Goal: Task Accomplishment & Management: Complete application form

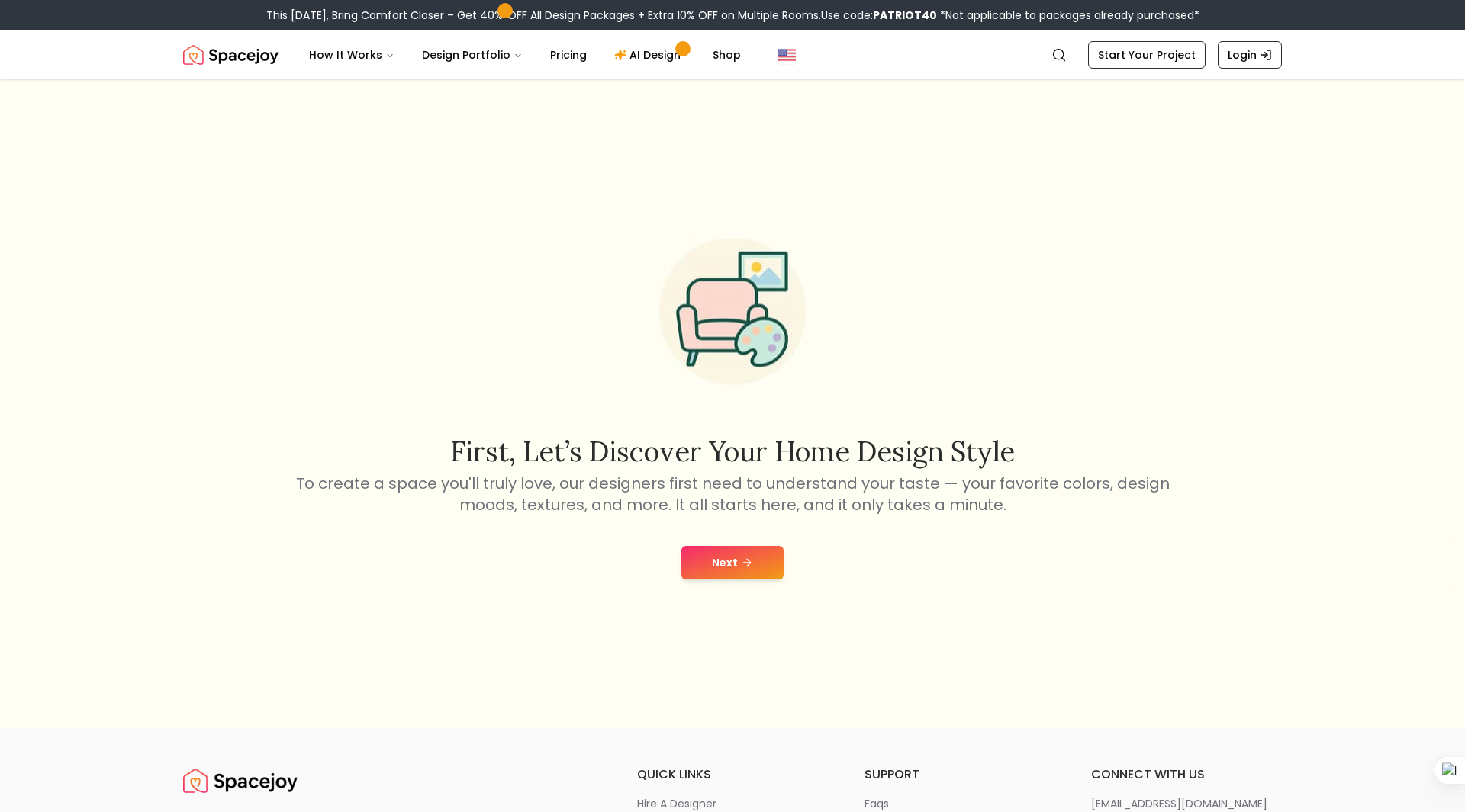
click at [731, 570] on button "Next" at bounding box center [732, 562] width 102 height 34
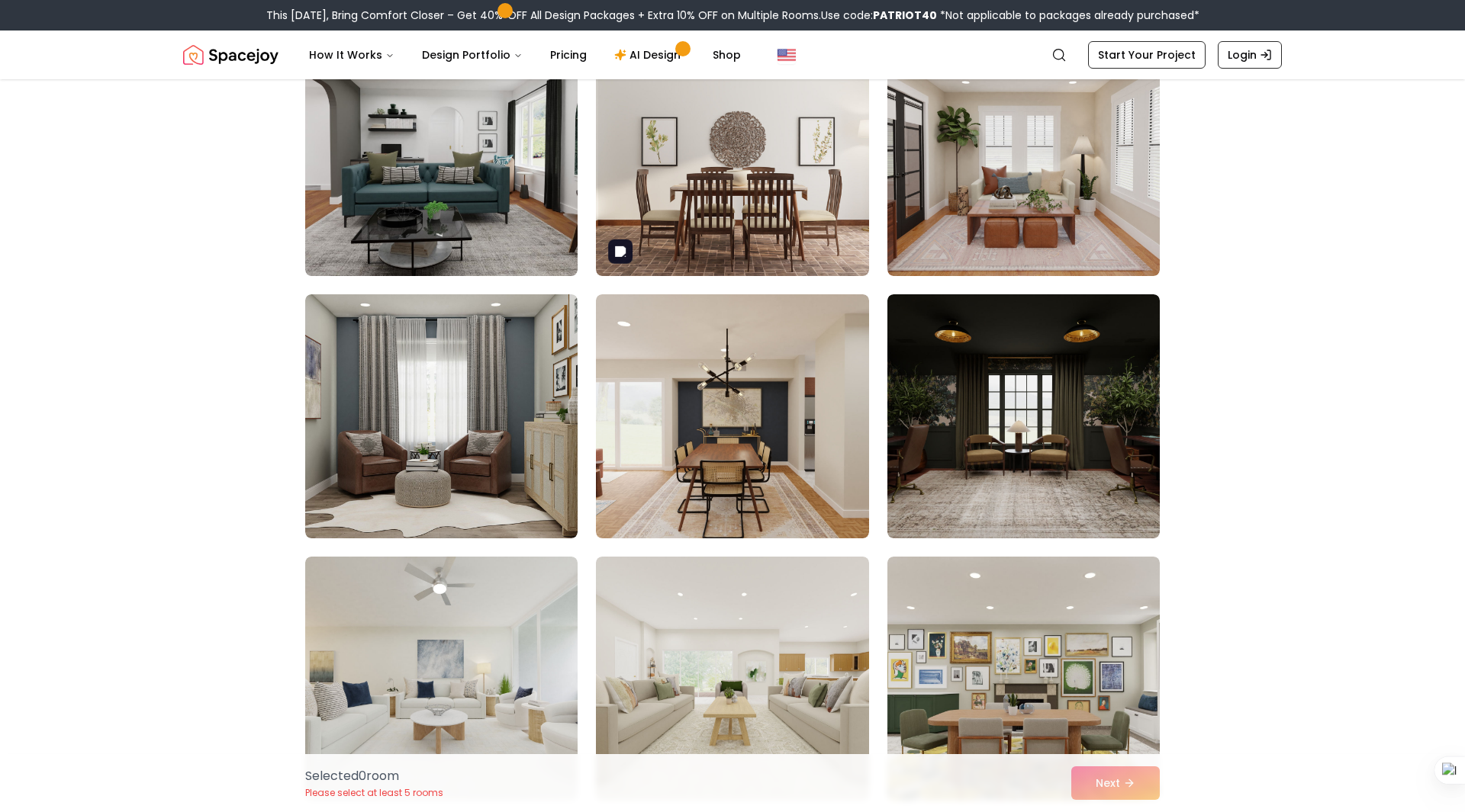
scroll to position [5160, 0]
click at [1070, 370] on img at bounding box center [1023, 415] width 286 height 257
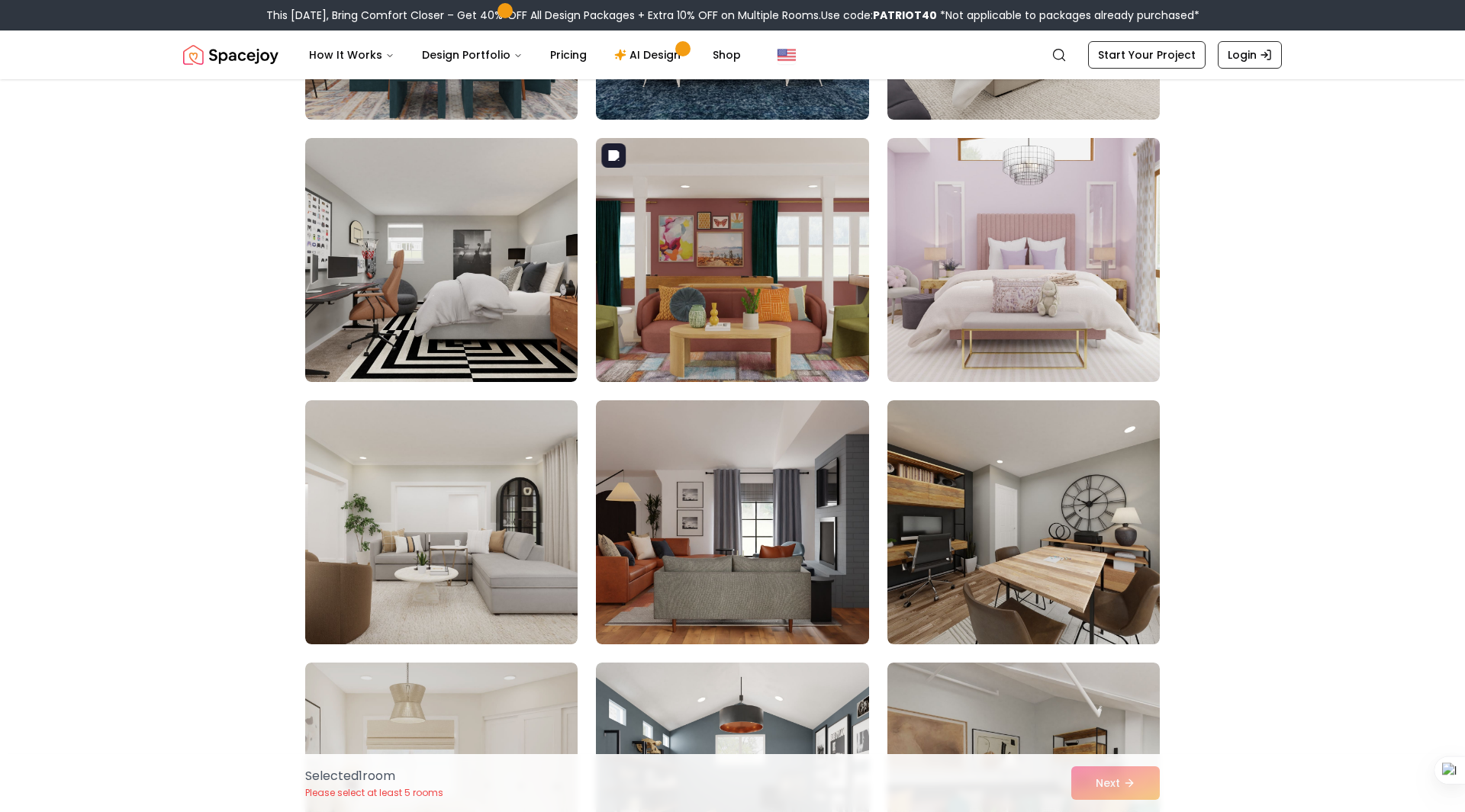
scroll to position [6890, 0]
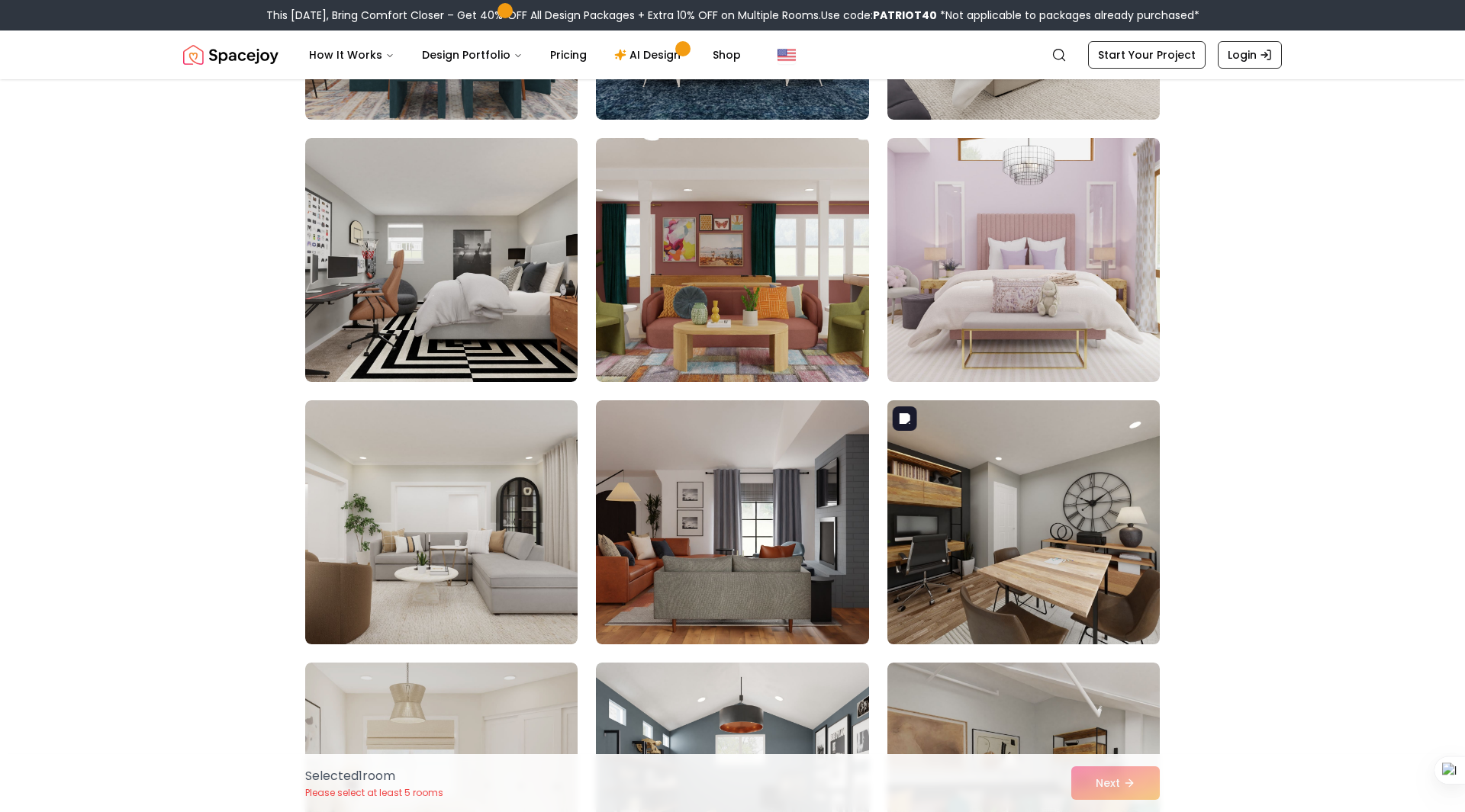
click at [981, 463] on img at bounding box center [1023, 522] width 286 height 257
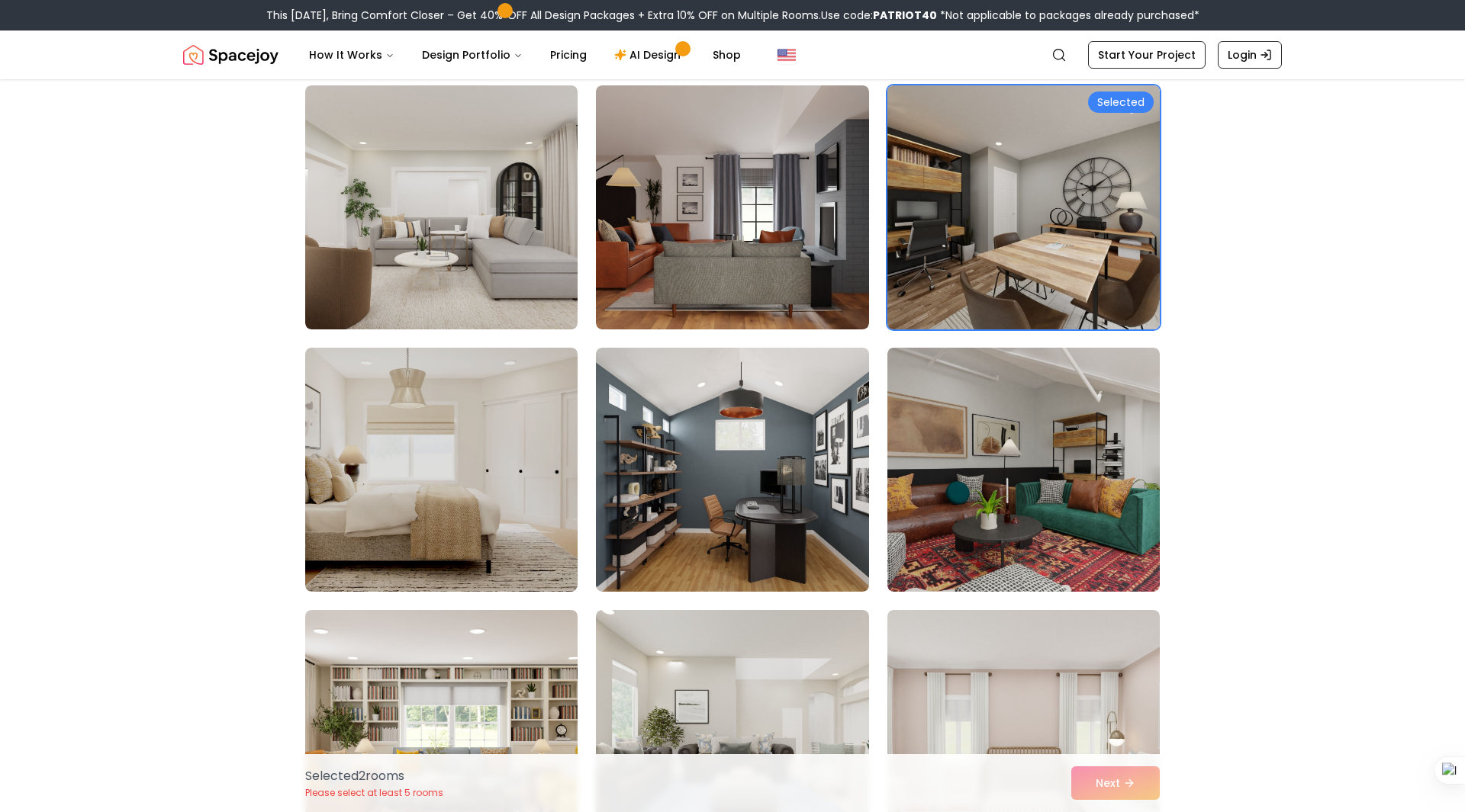
scroll to position [7207, 0]
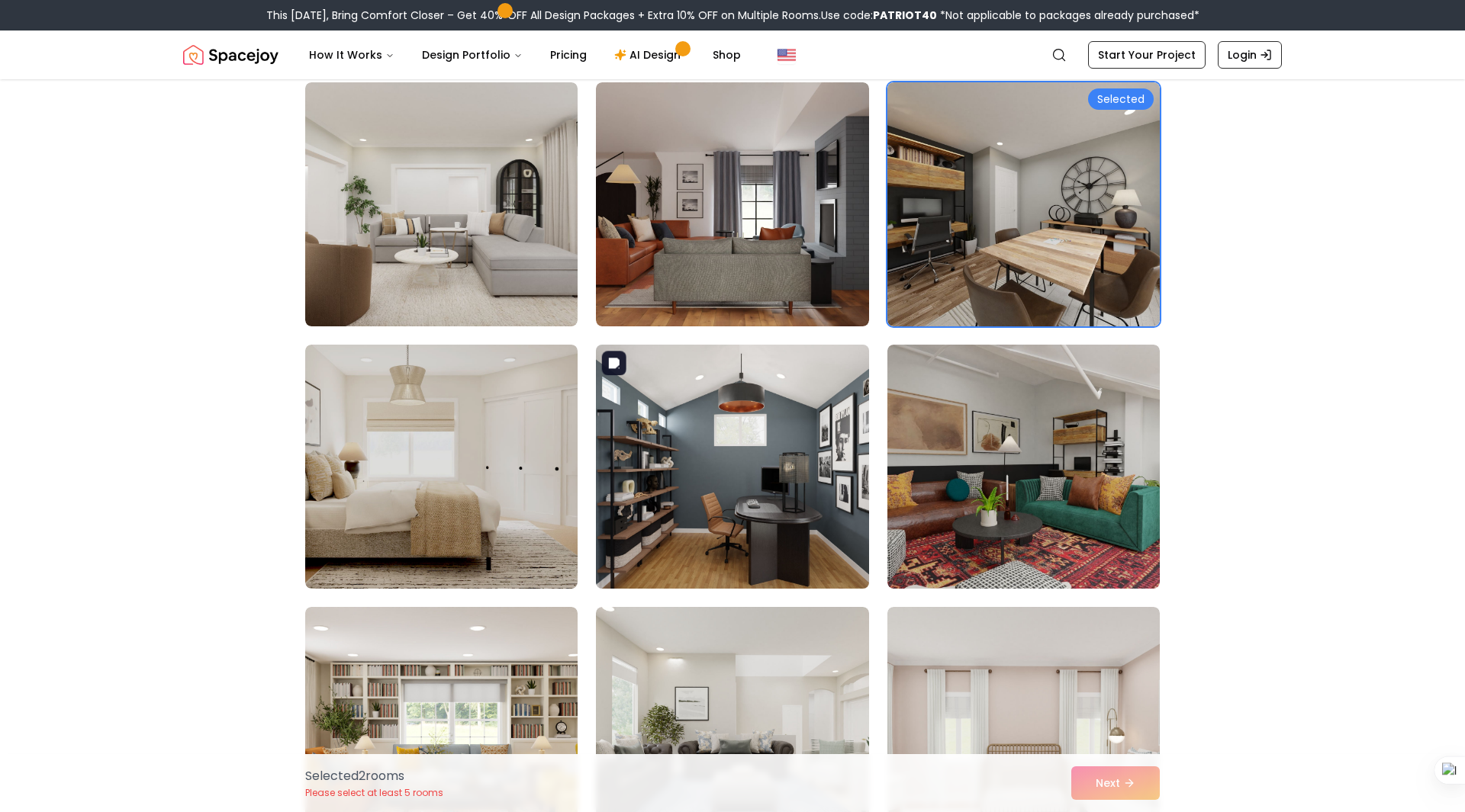
click at [844, 484] on img at bounding box center [732, 466] width 286 height 257
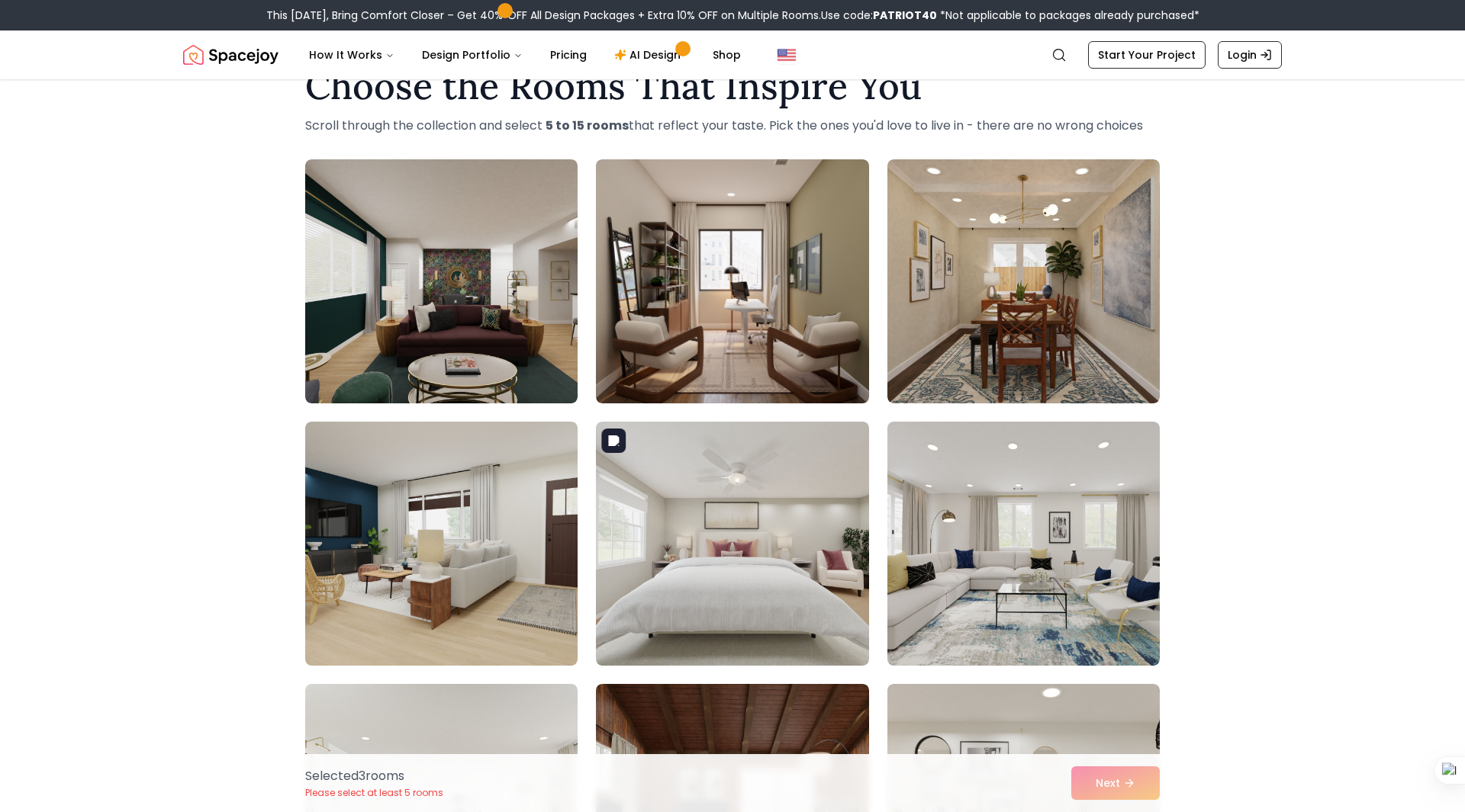
scroll to position [47, 0]
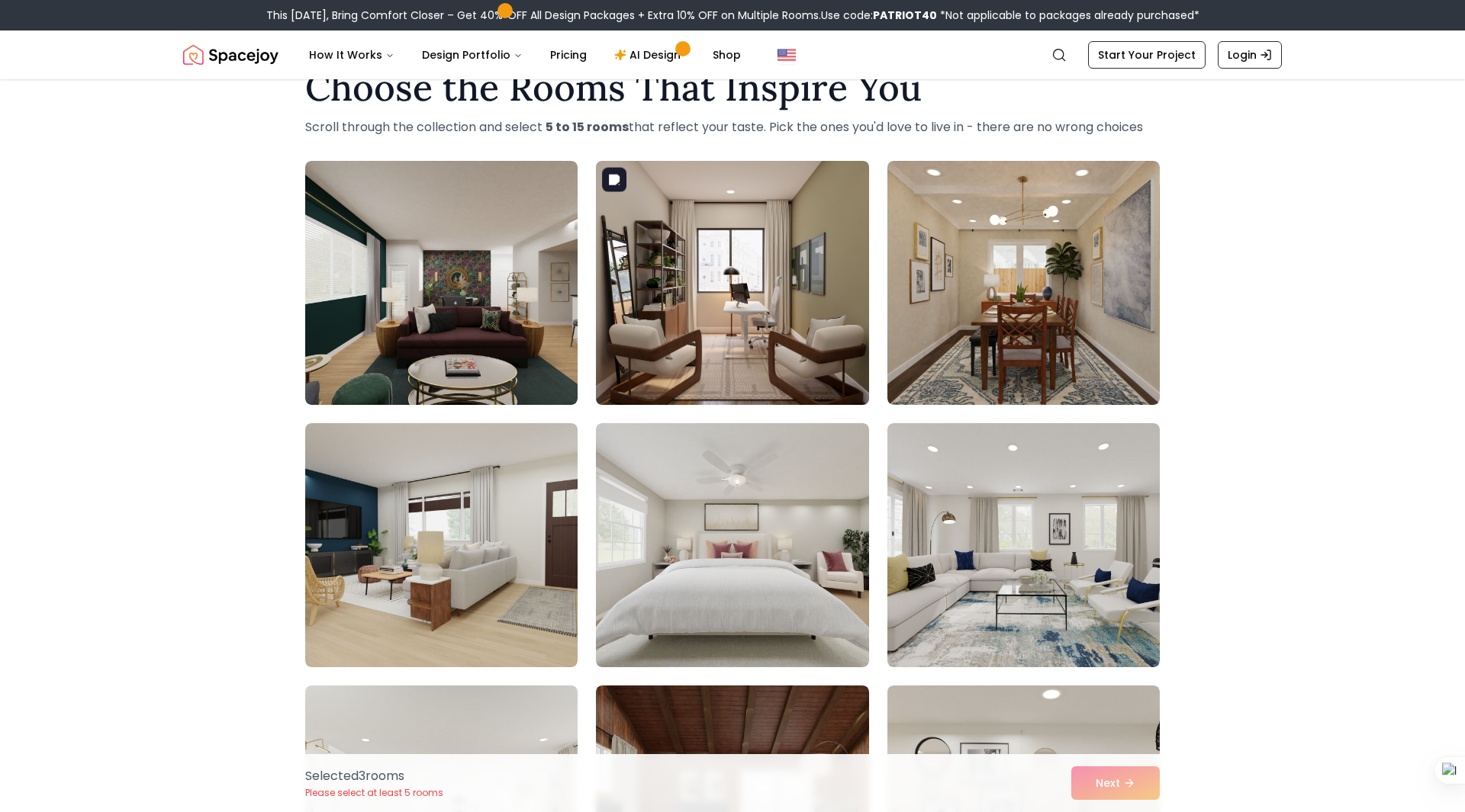
click at [708, 289] on img at bounding box center [732, 283] width 286 height 257
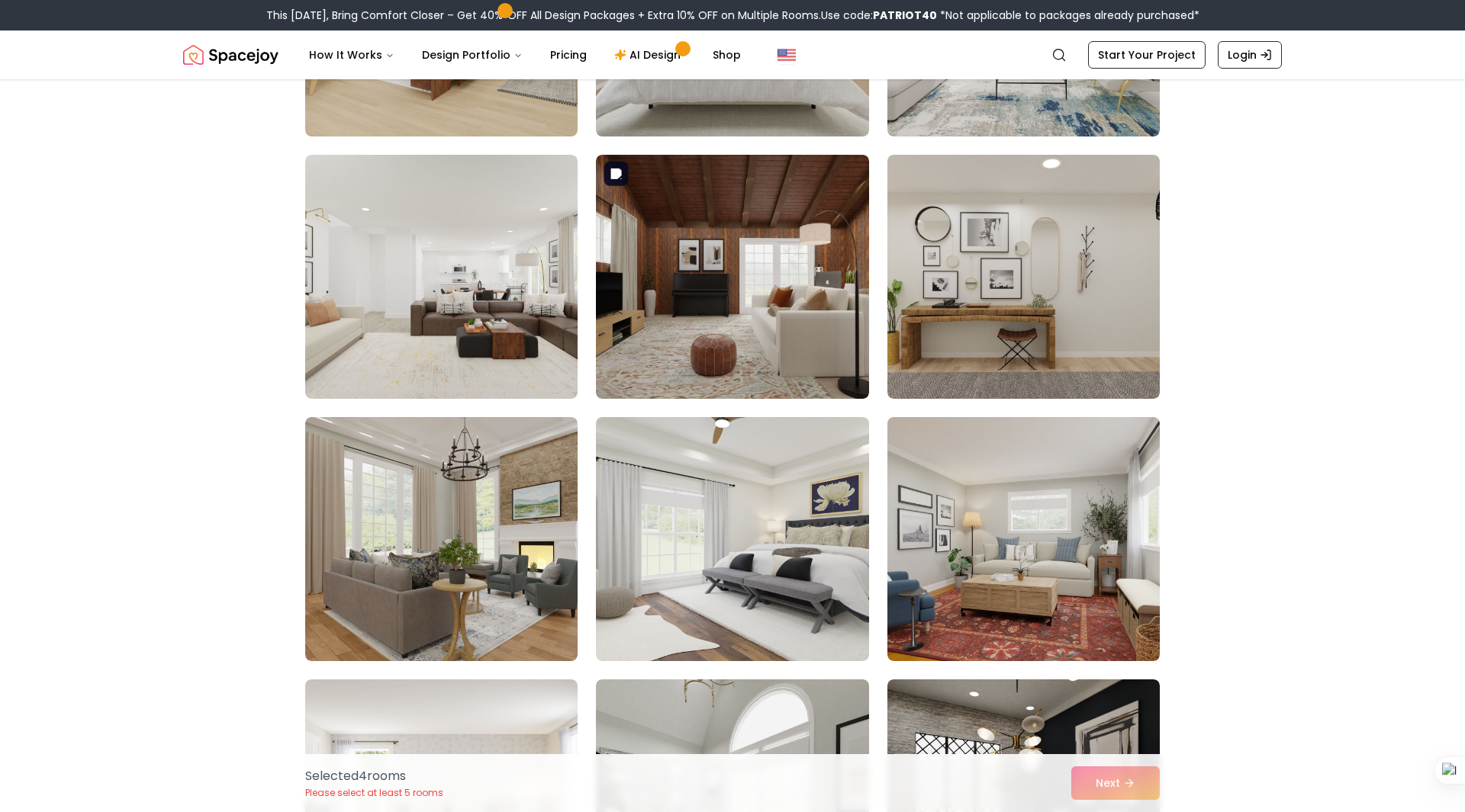
scroll to position [578, 0]
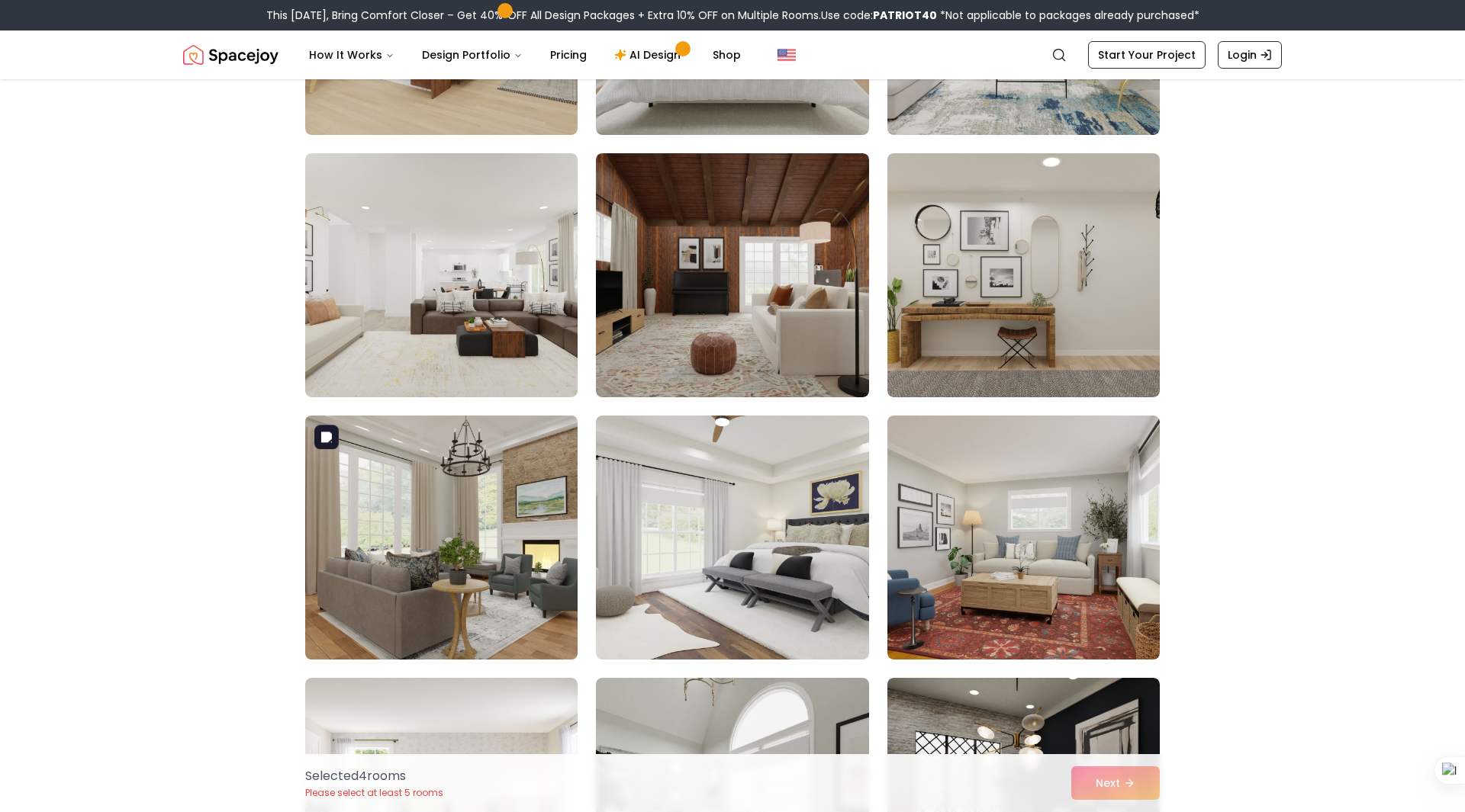
click at [490, 558] on img at bounding box center [441, 537] width 286 height 257
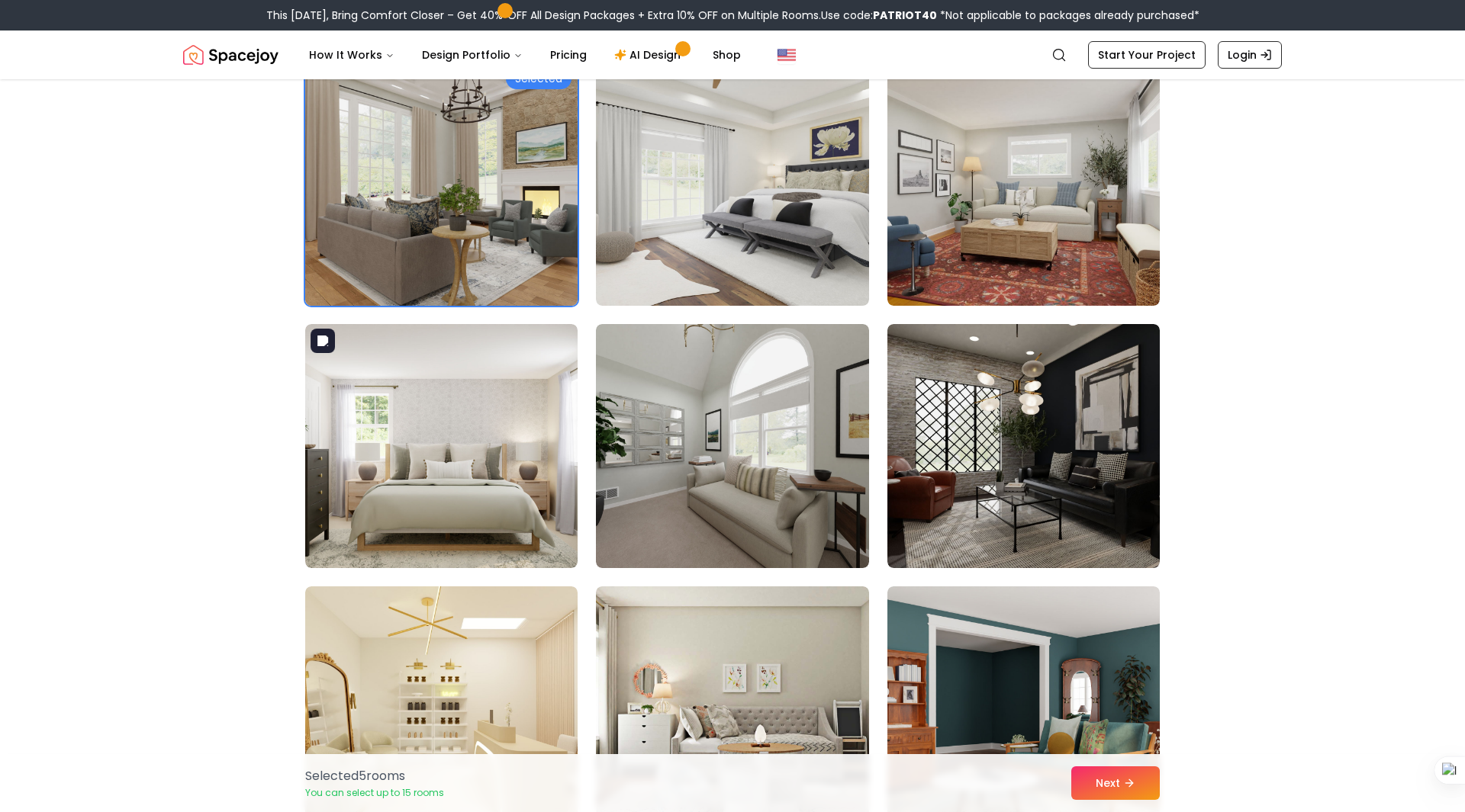
scroll to position [935, 0]
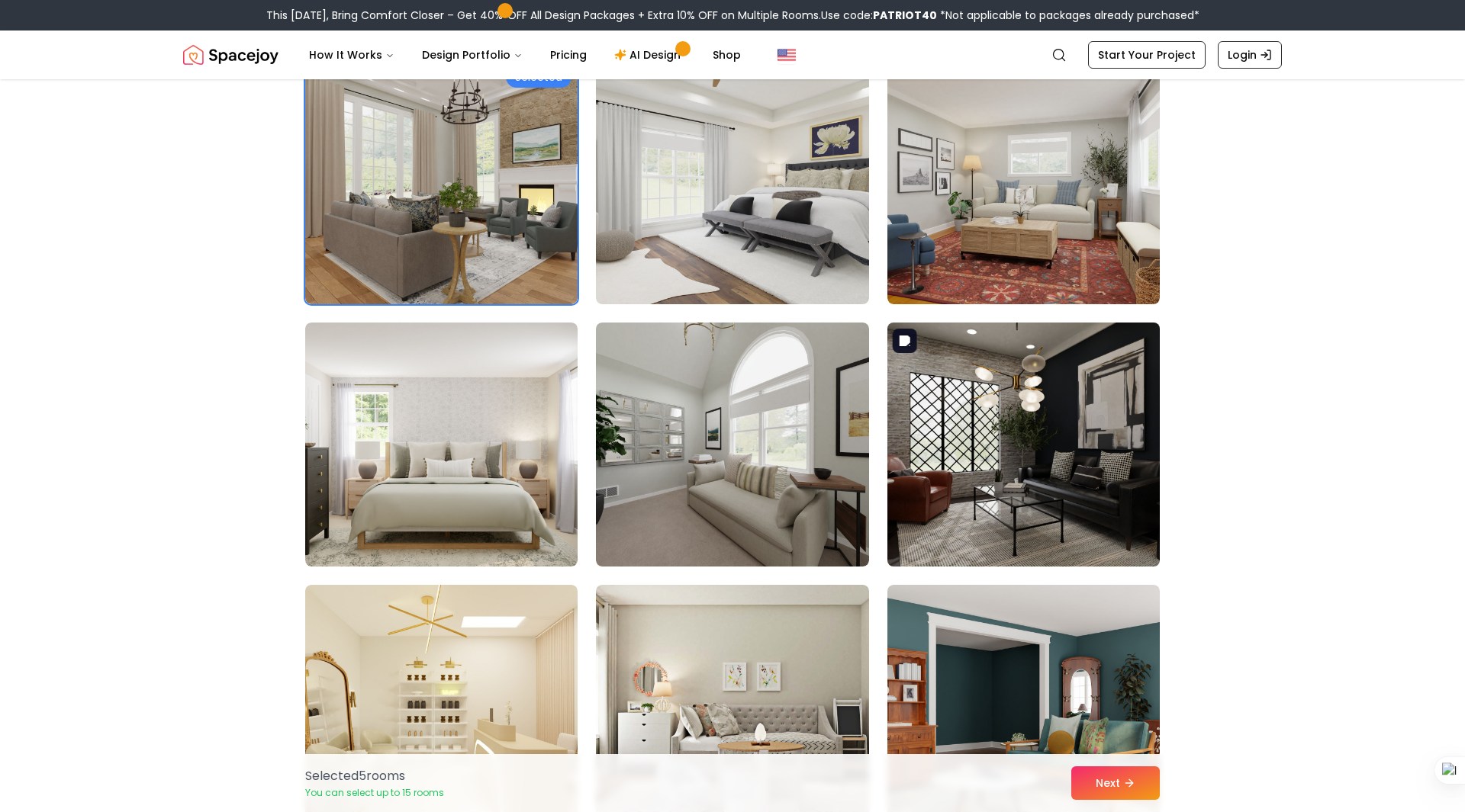
click at [937, 518] on img at bounding box center [1023, 444] width 286 height 257
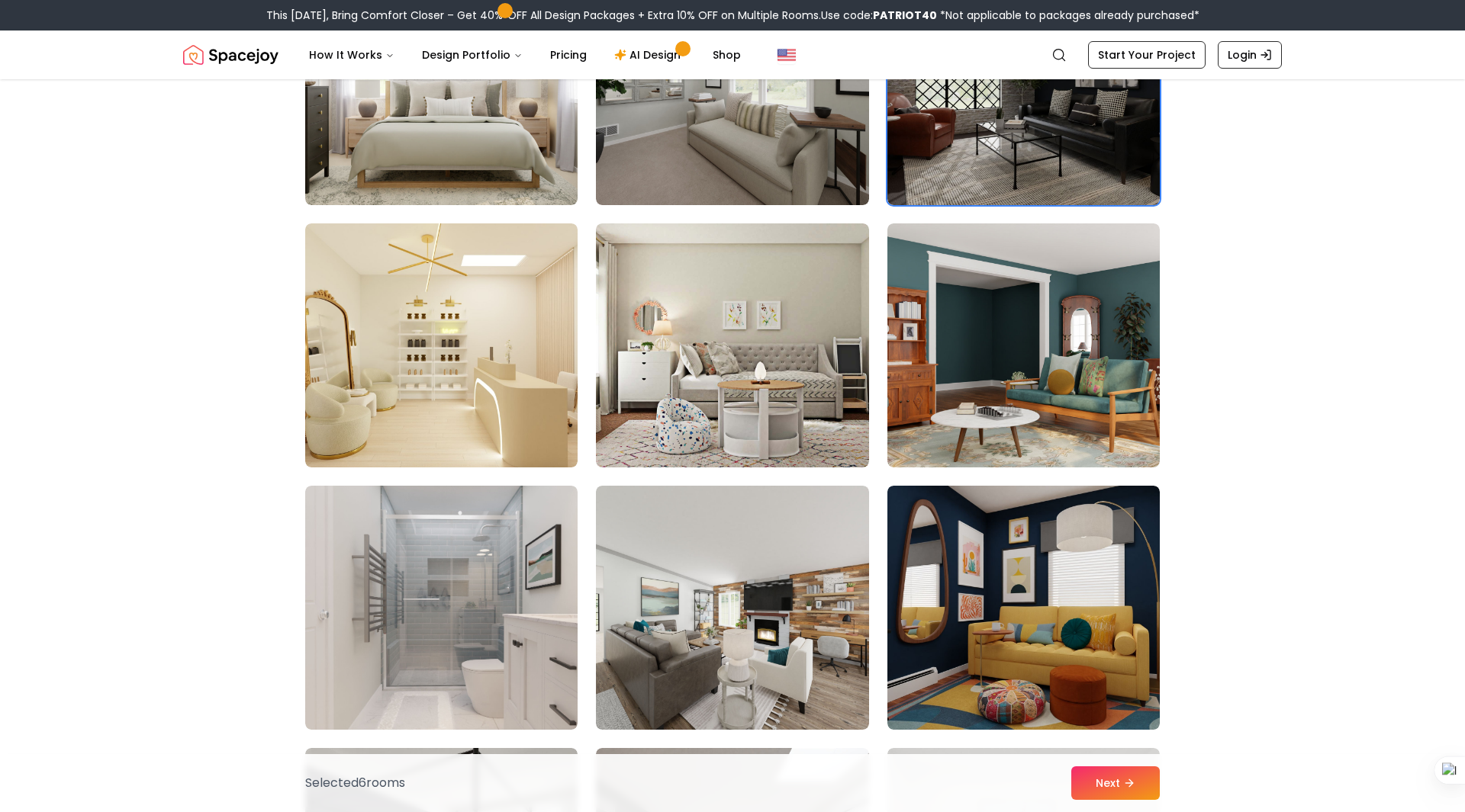
scroll to position [1317, 0]
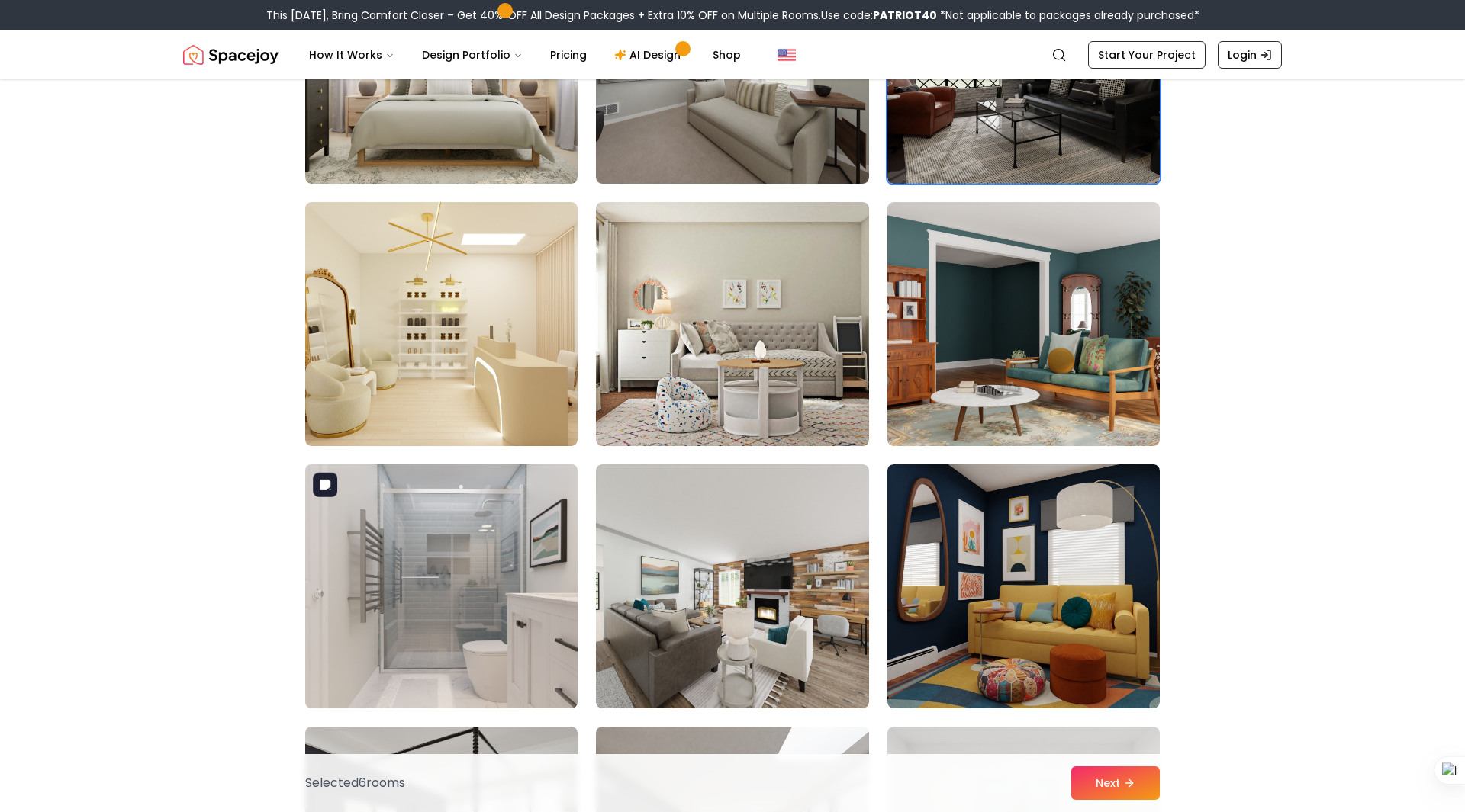
click at [482, 517] on img at bounding box center [441, 586] width 286 height 257
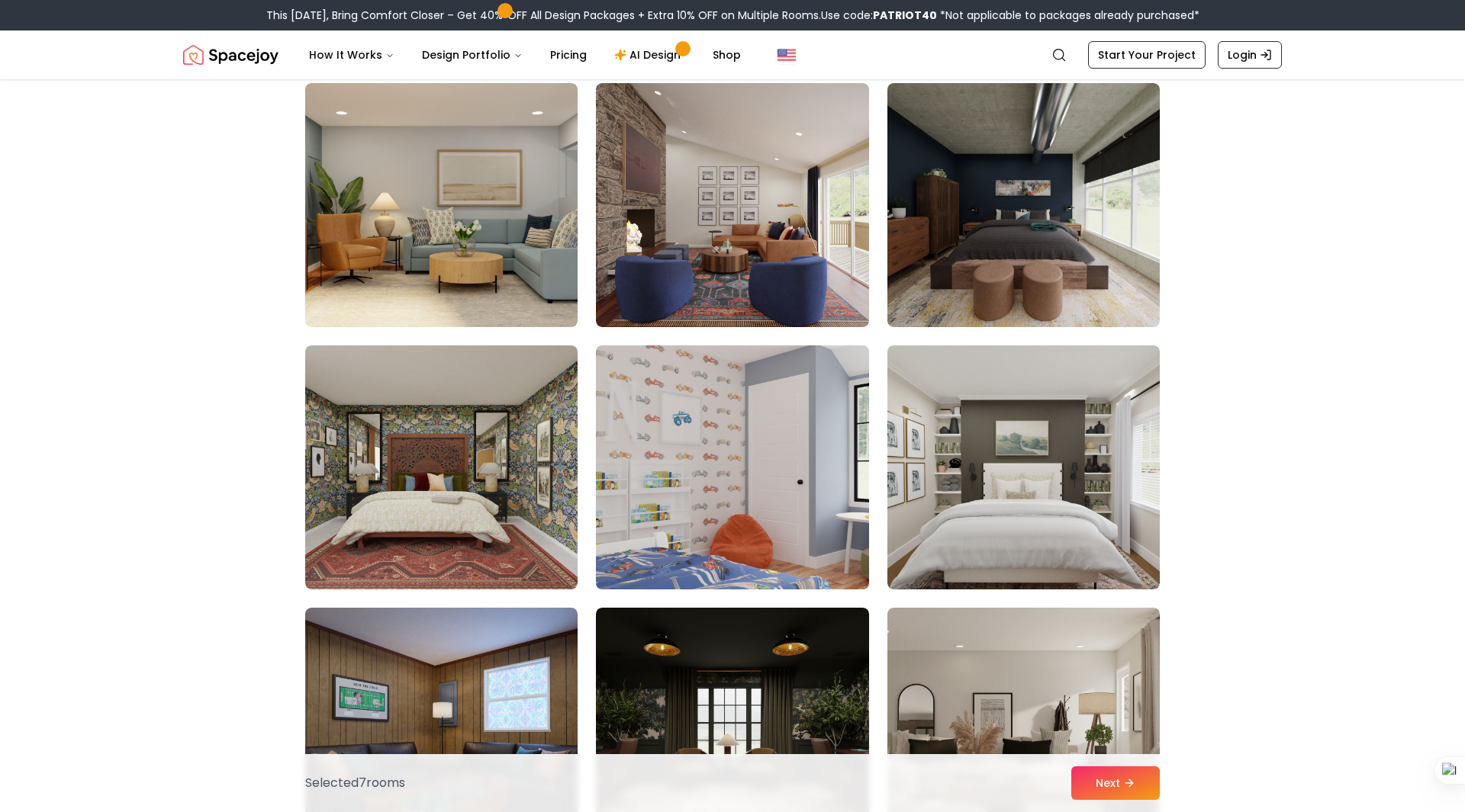
scroll to position [2765, 0]
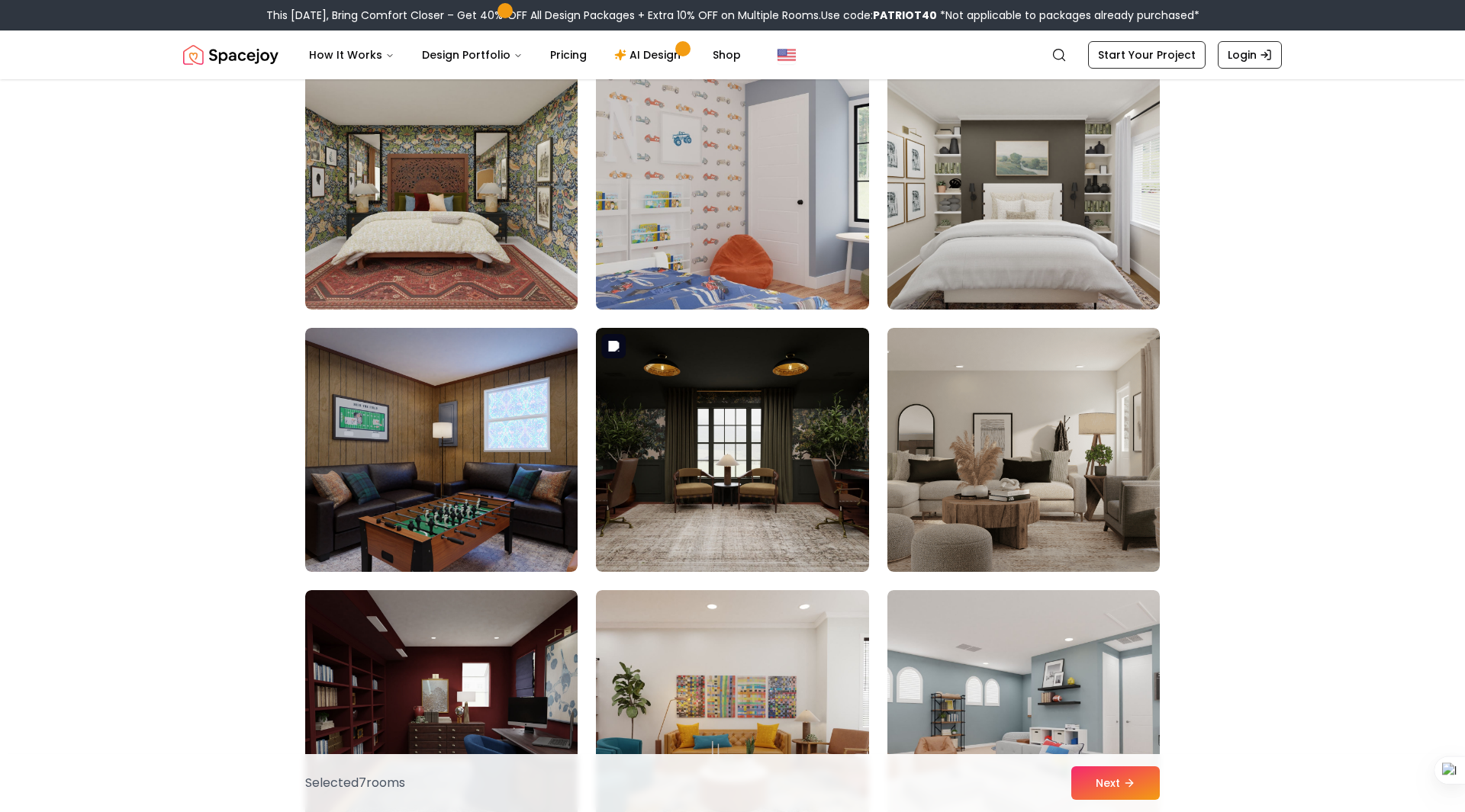
click at [717, 443] on img at bounding box center [731, 450] width 273 height 244
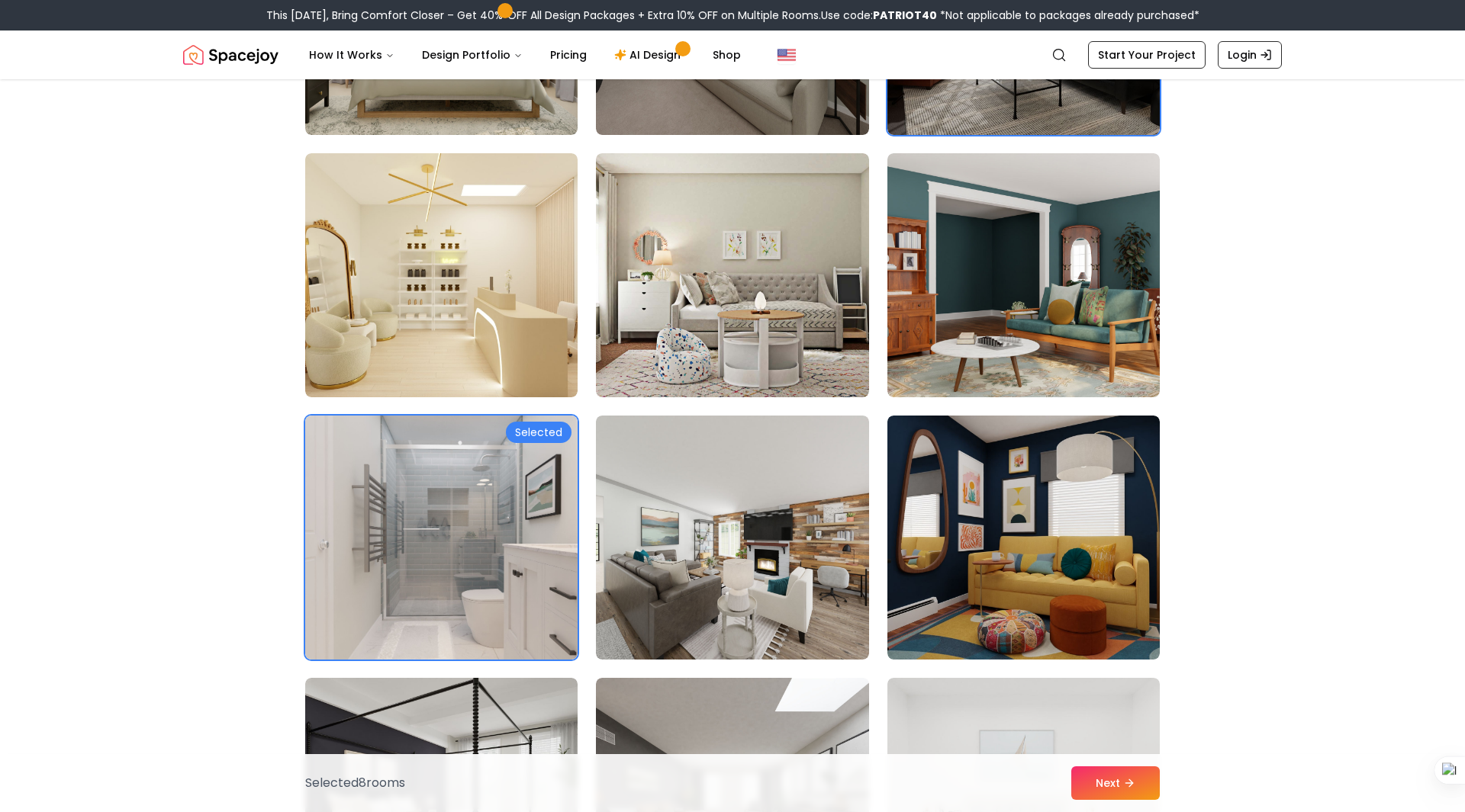
scroll to position [0, 0]
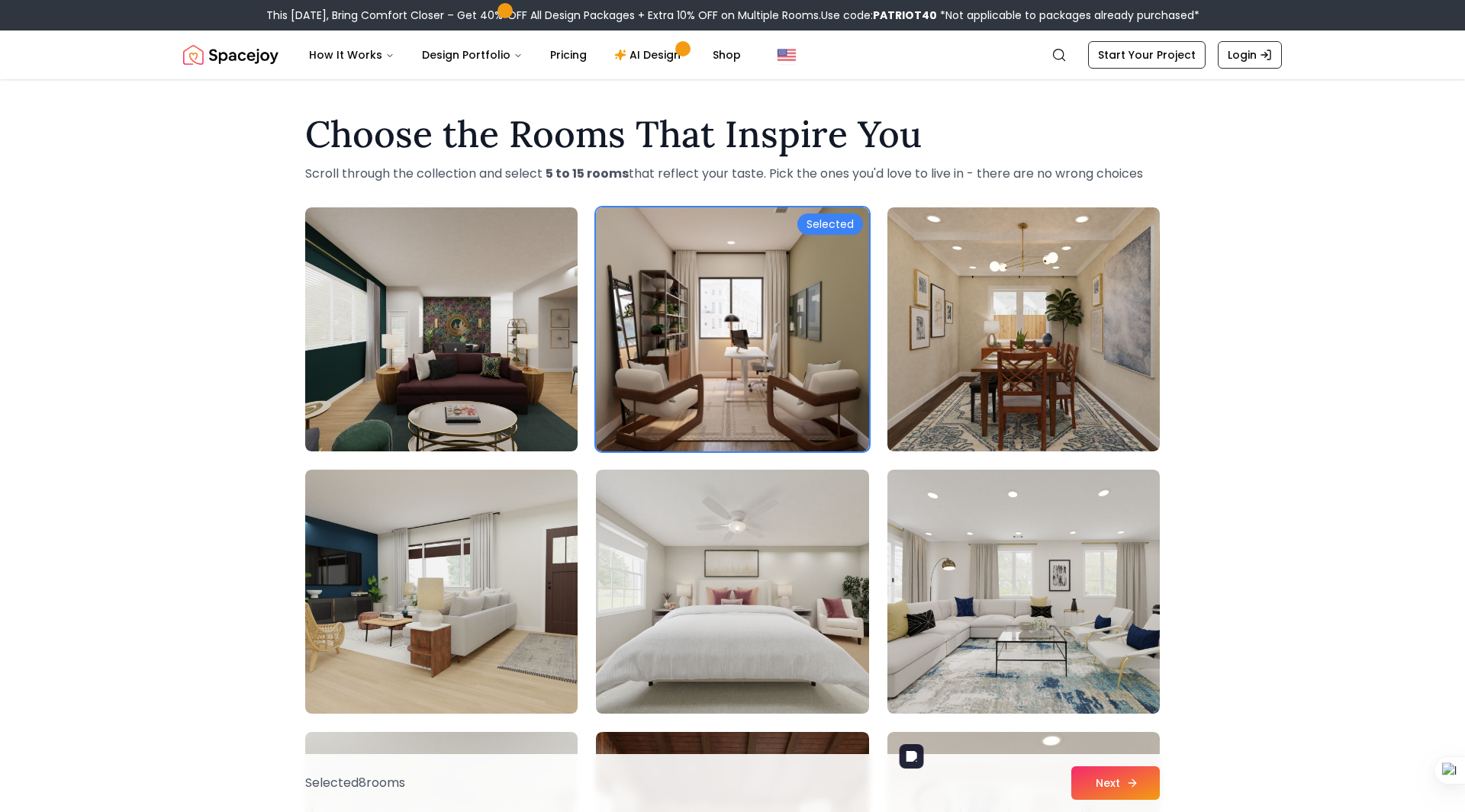
click at [1148, 780] on button "Next" at bounding box center [1115, 783] width 88 height 34
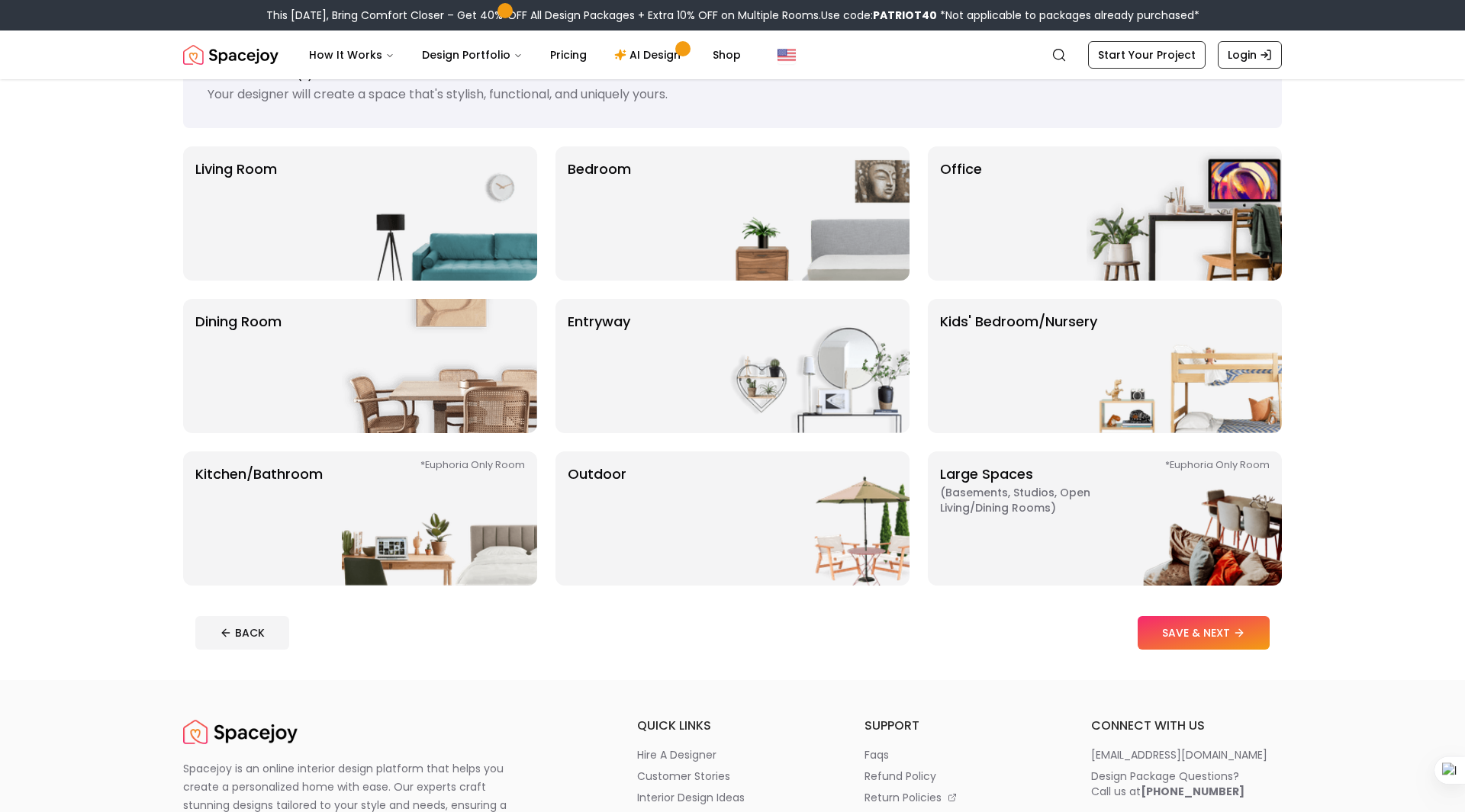
scroll to position [64, 0]
click at [1016, 488] on span "( Basements, Studios, Open living/dining rooms )" at bounding box center [1035, 500] width 191 height 31
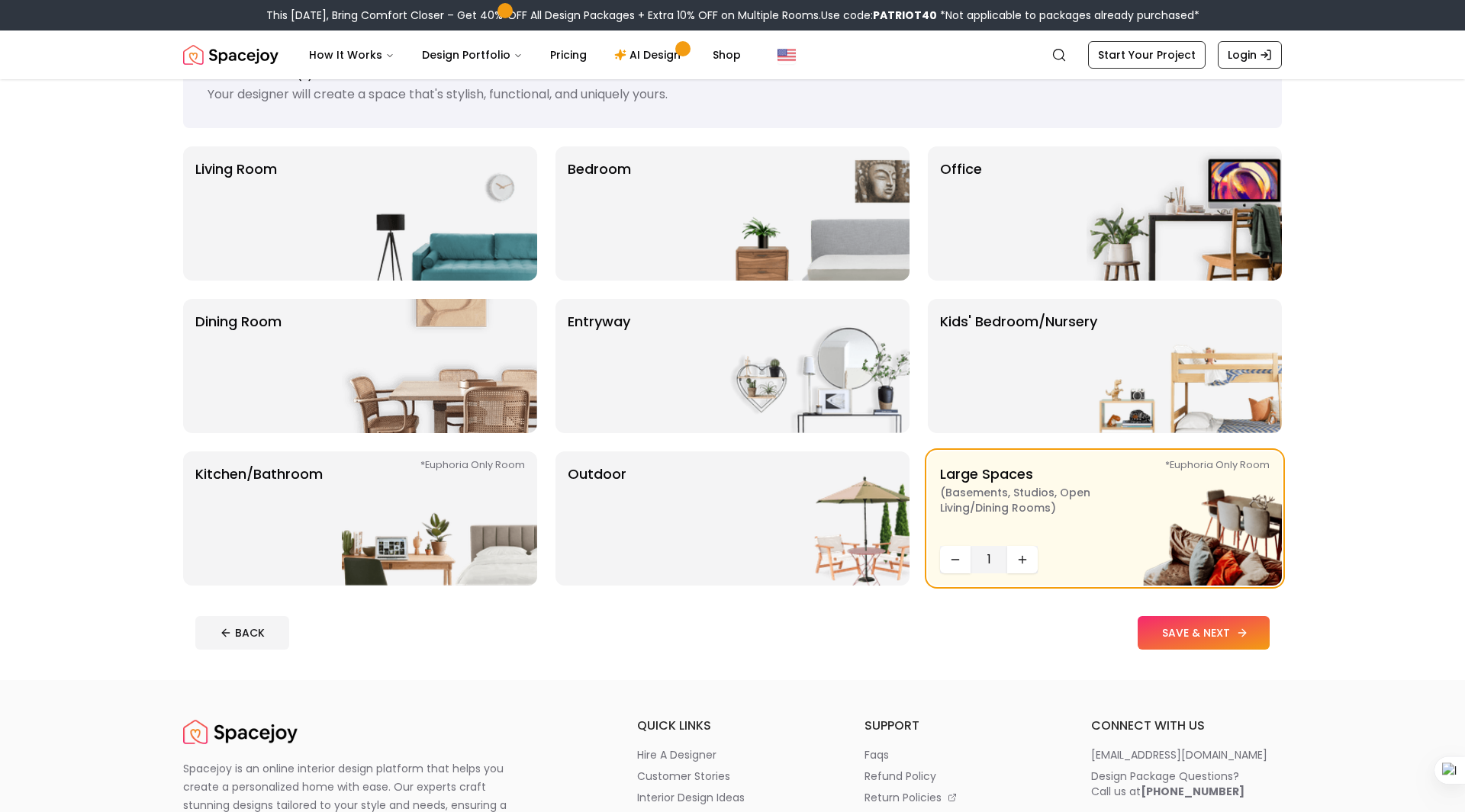
click at [1206, 644] on button "SAVE & NEXT" at bounding box center [1204, 633] width 132 height 34
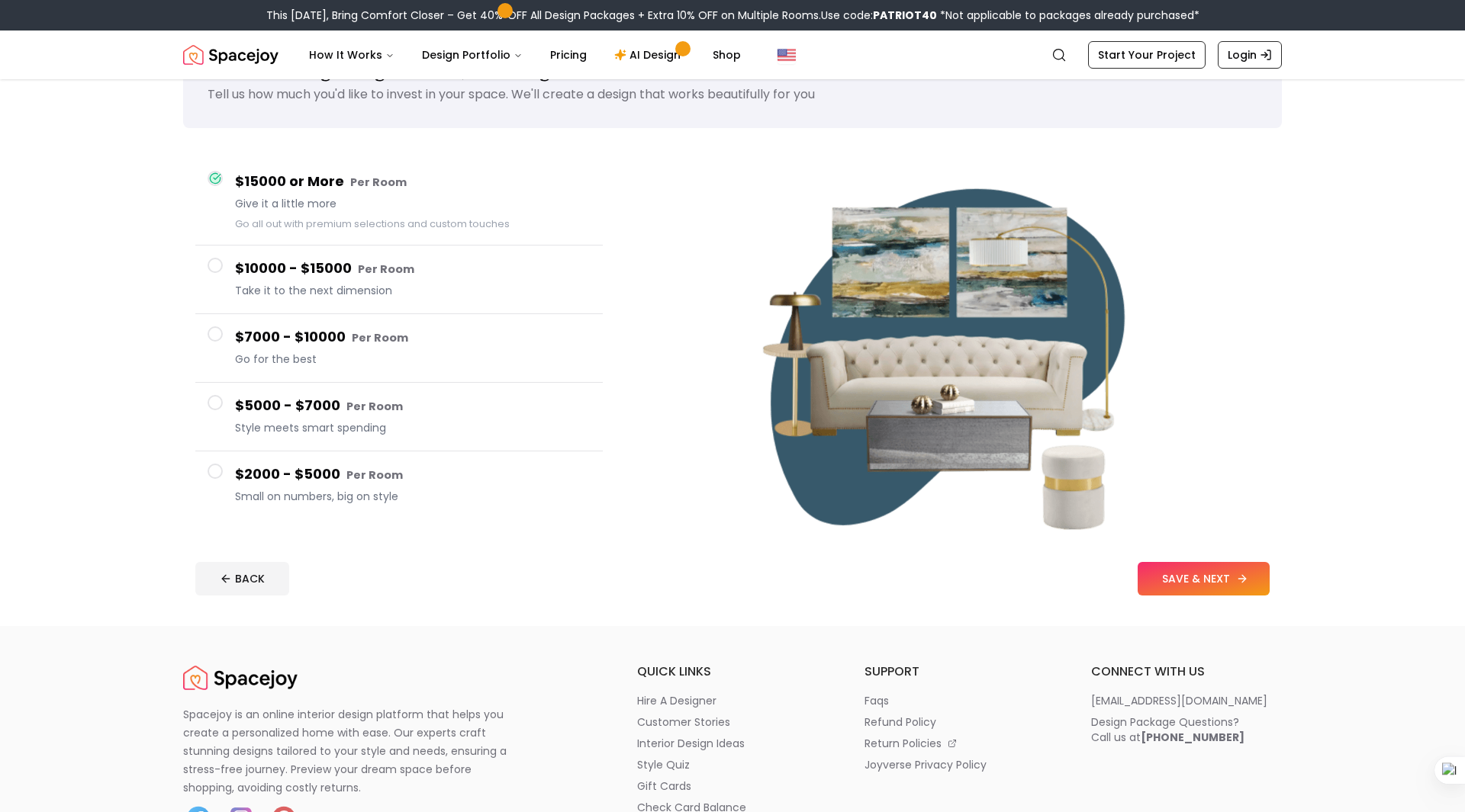
click at [1222, 571] on button "SAVE & NEXT" at bounding box center [1204, 578] width 132 height 34
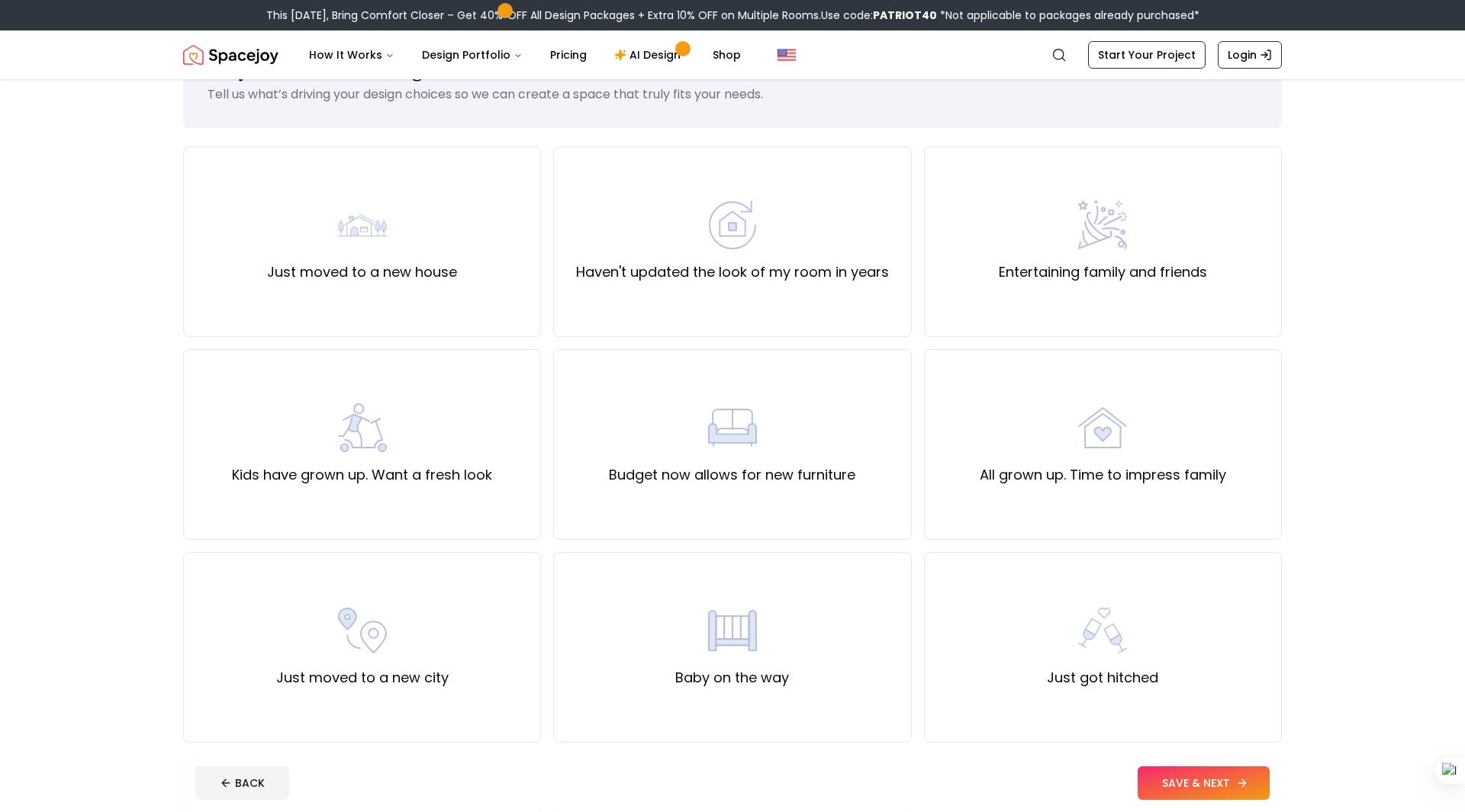
click at [1179, 782] on button "SAVE & NEXT" at bounding box center [1204, 783] width 132 height 34
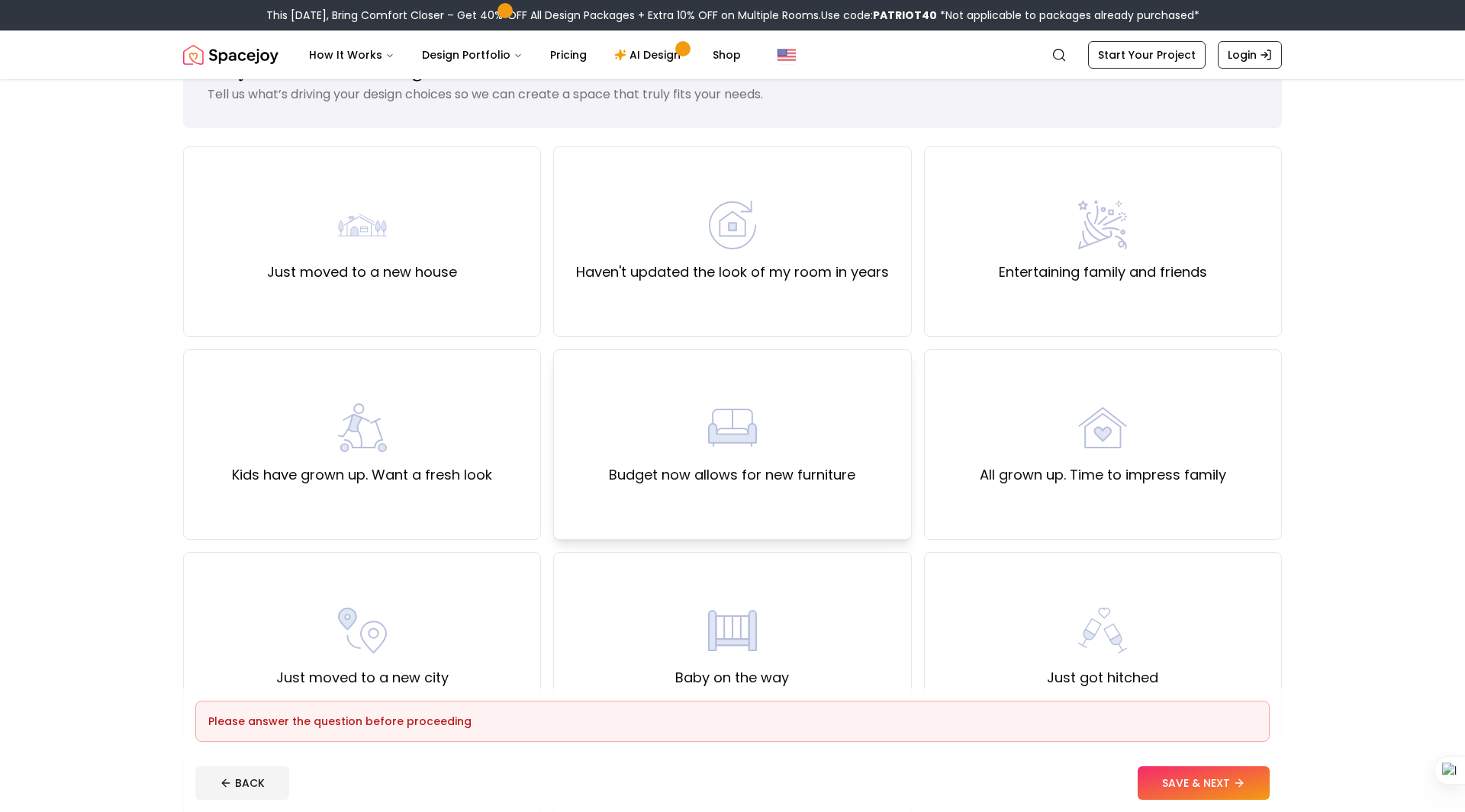
click at [816, 533] on div "Budget now allows for new furniture" at bounding box center [732, 444] width 358 height 190
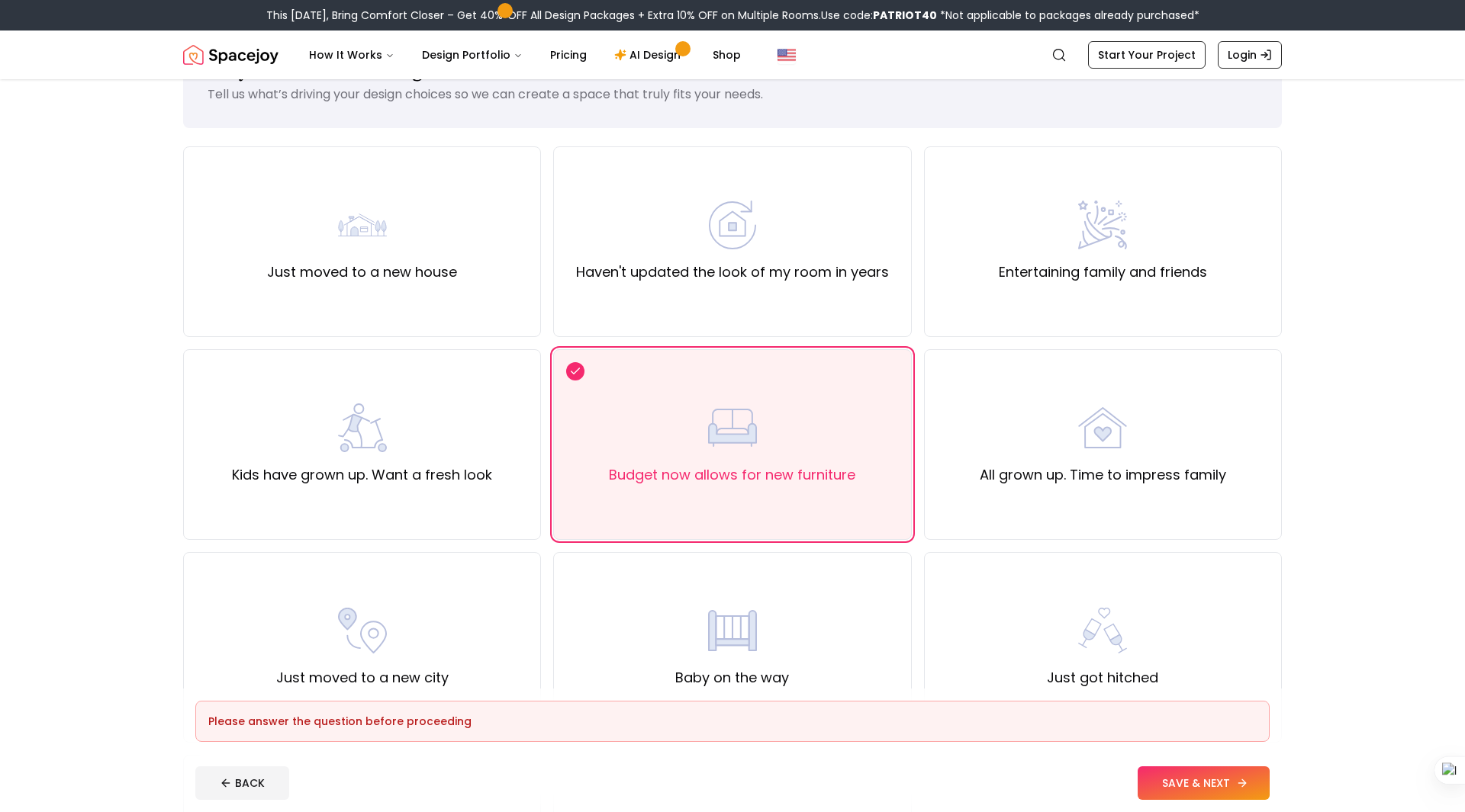
click at [1170, 771] on button "SAVE & NEXT" at bounding box center [1204, 783] width 132 height 34
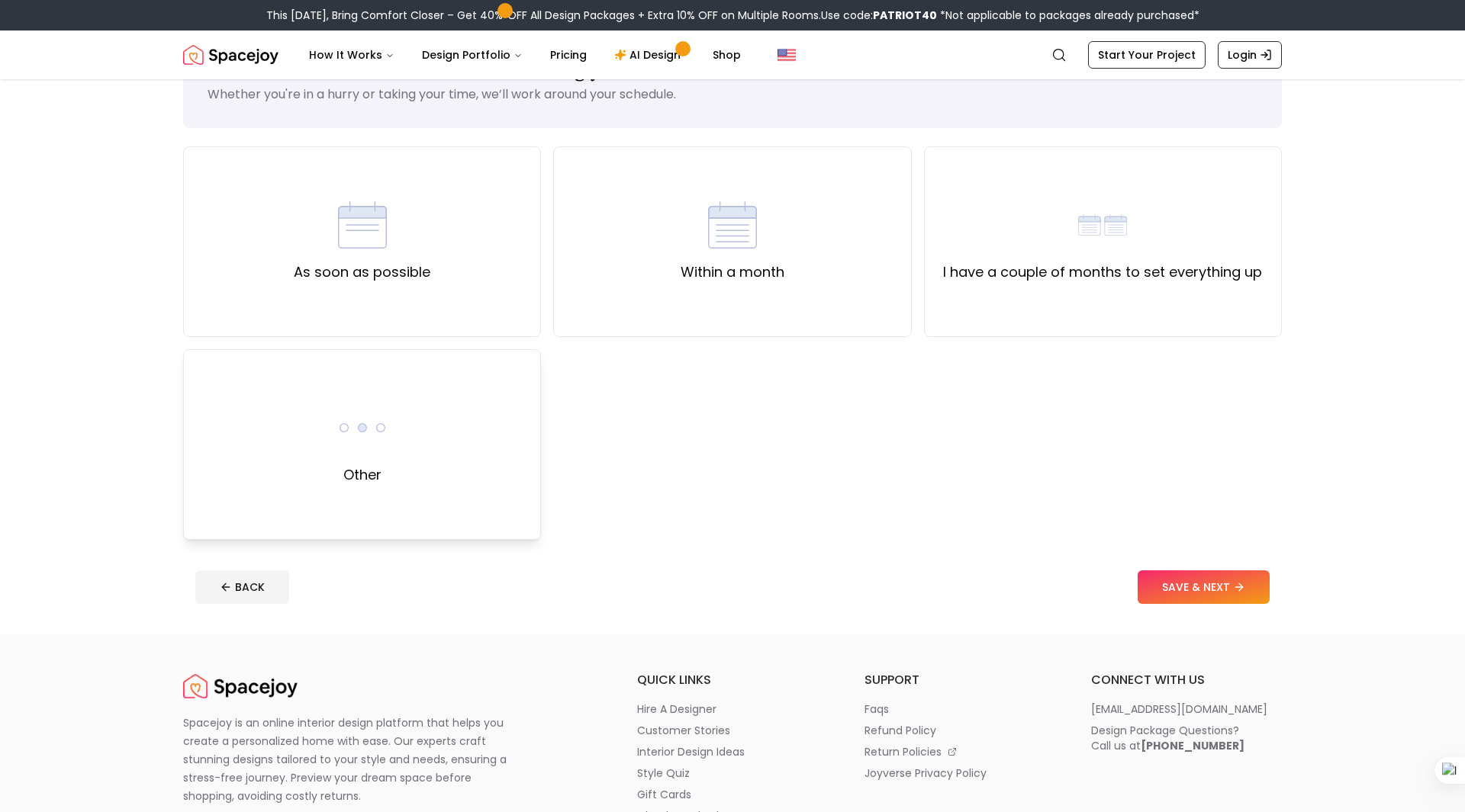
click at [483, 434] on div "Other" at bounding box center [363, 444] width 358 height 190
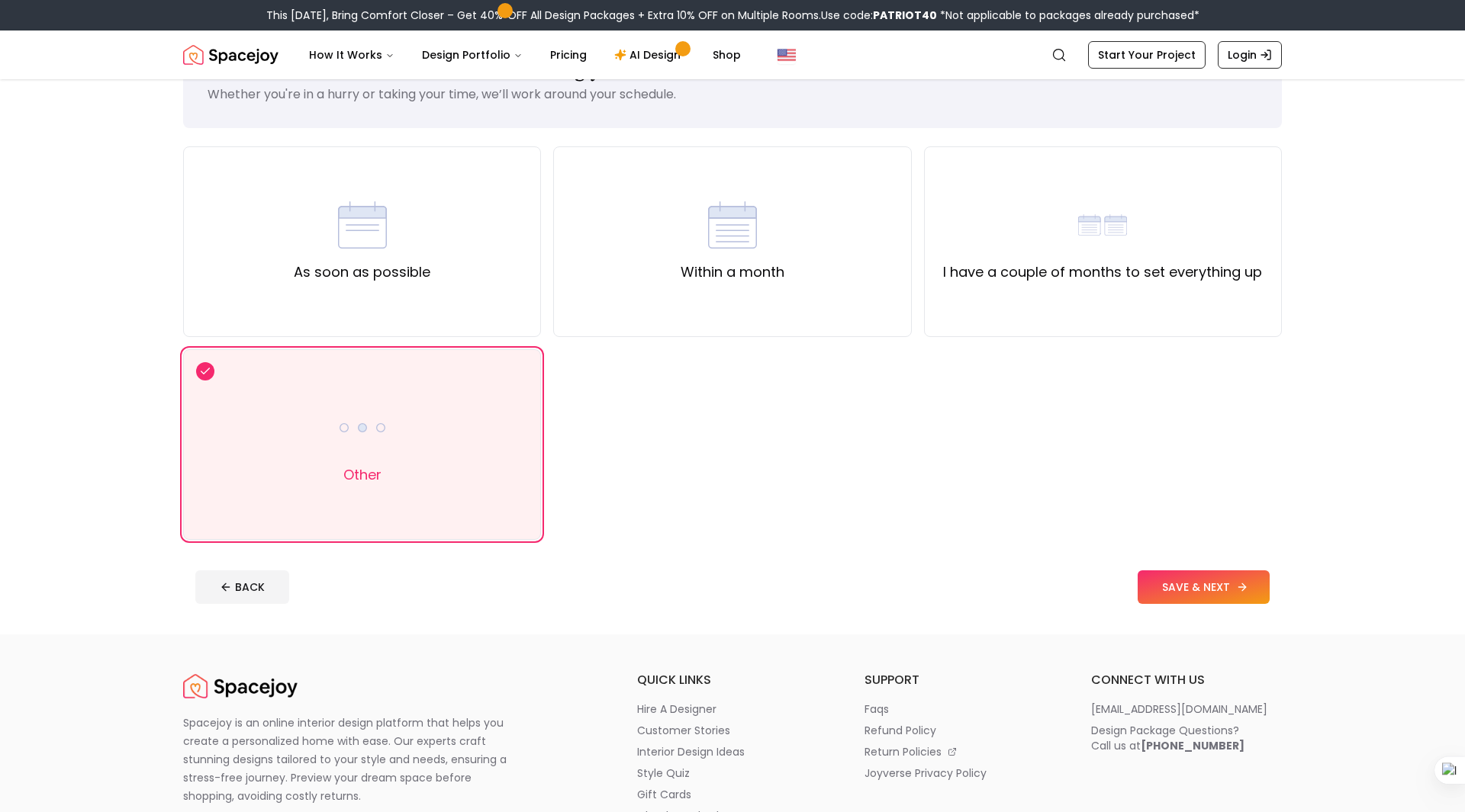
click at [1197, 600] on button "SAVE & NEXT" at bounding box center [1204, 587] width 132 height 34
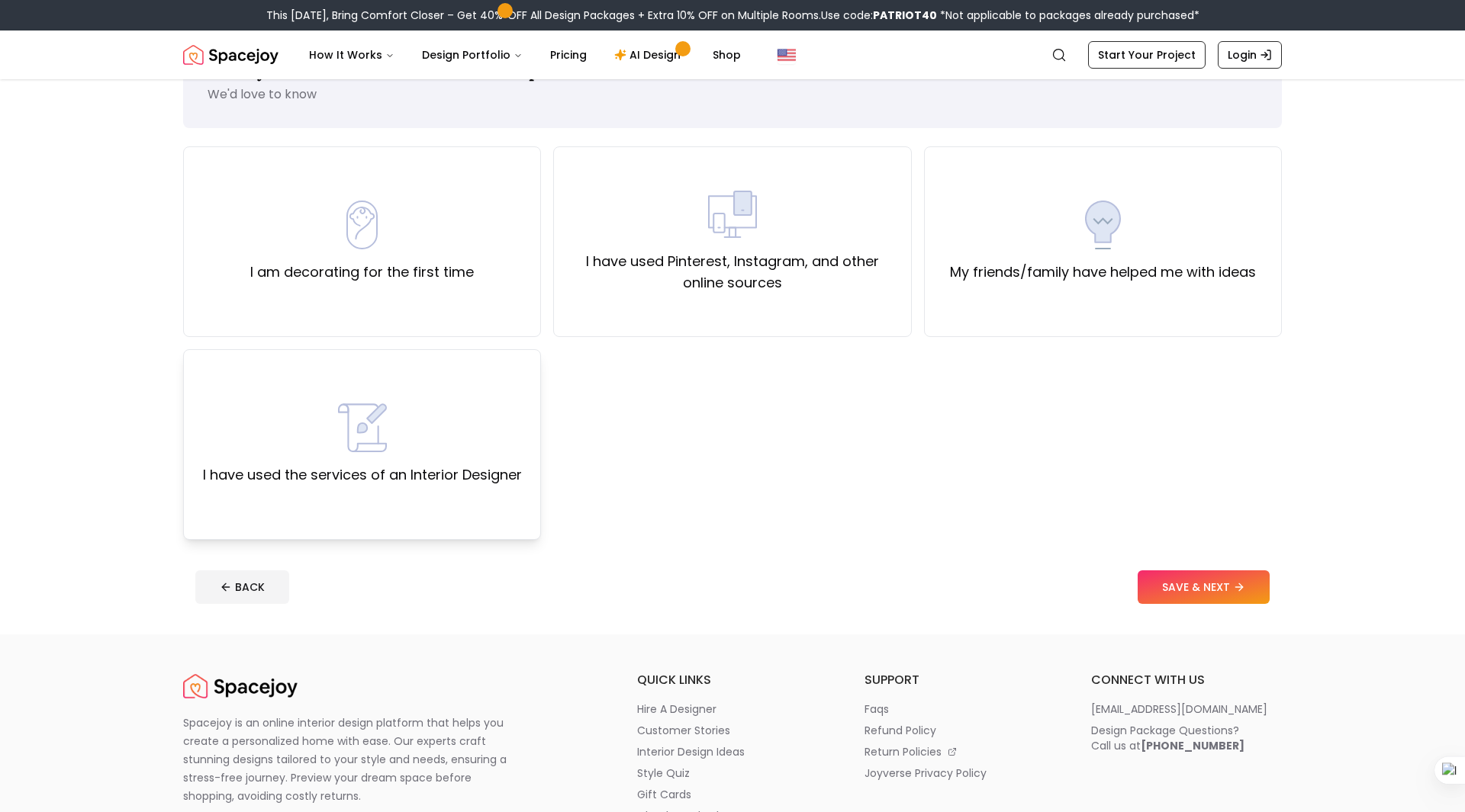
click at [357, 362] on div "I have used the services of an Interior Designer" at bounding box center [363, 444] width 358 height 190
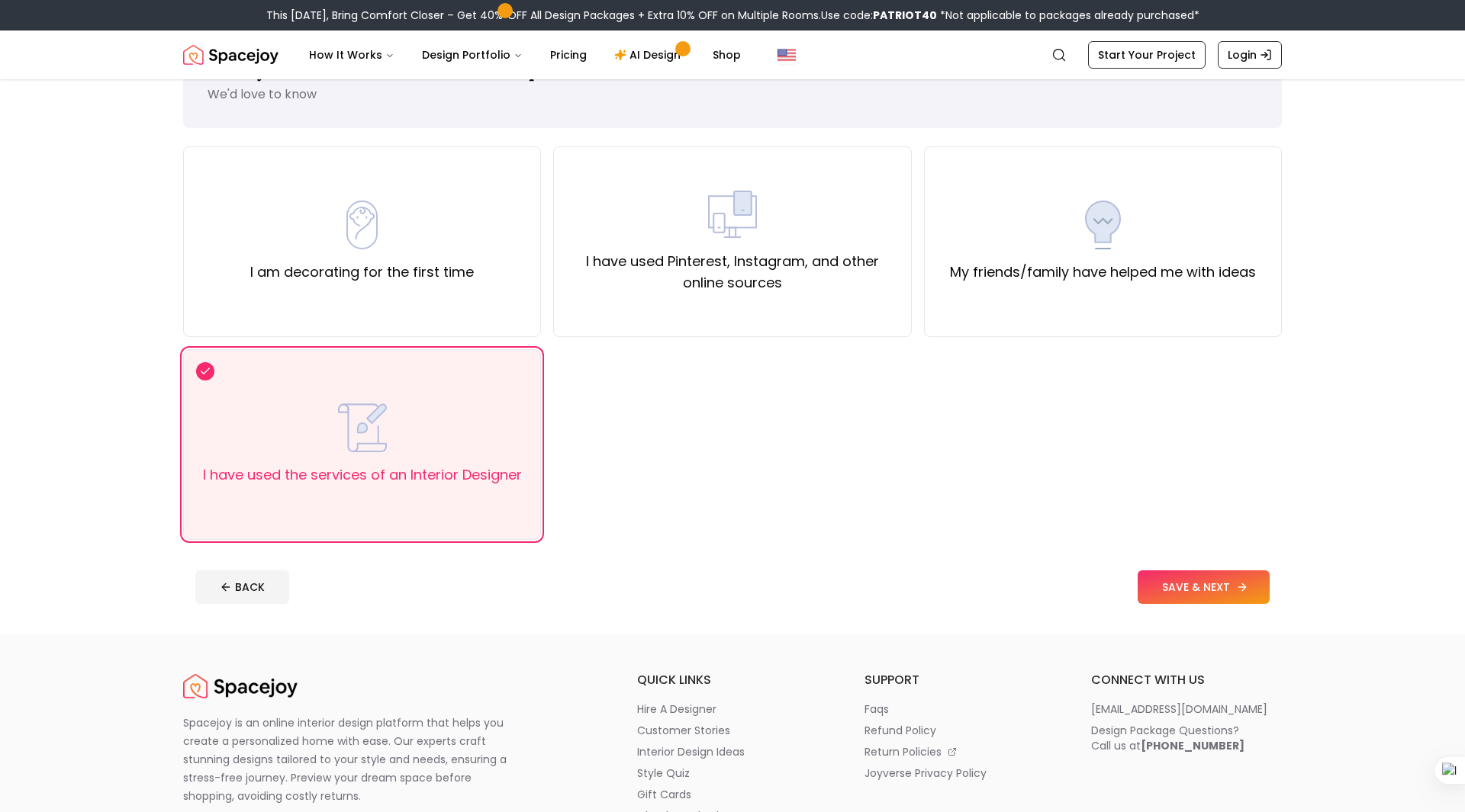
click at [1184, 581] on button "SAVE & NEXT" at bounding box center [1204, 587] width 132 height 34
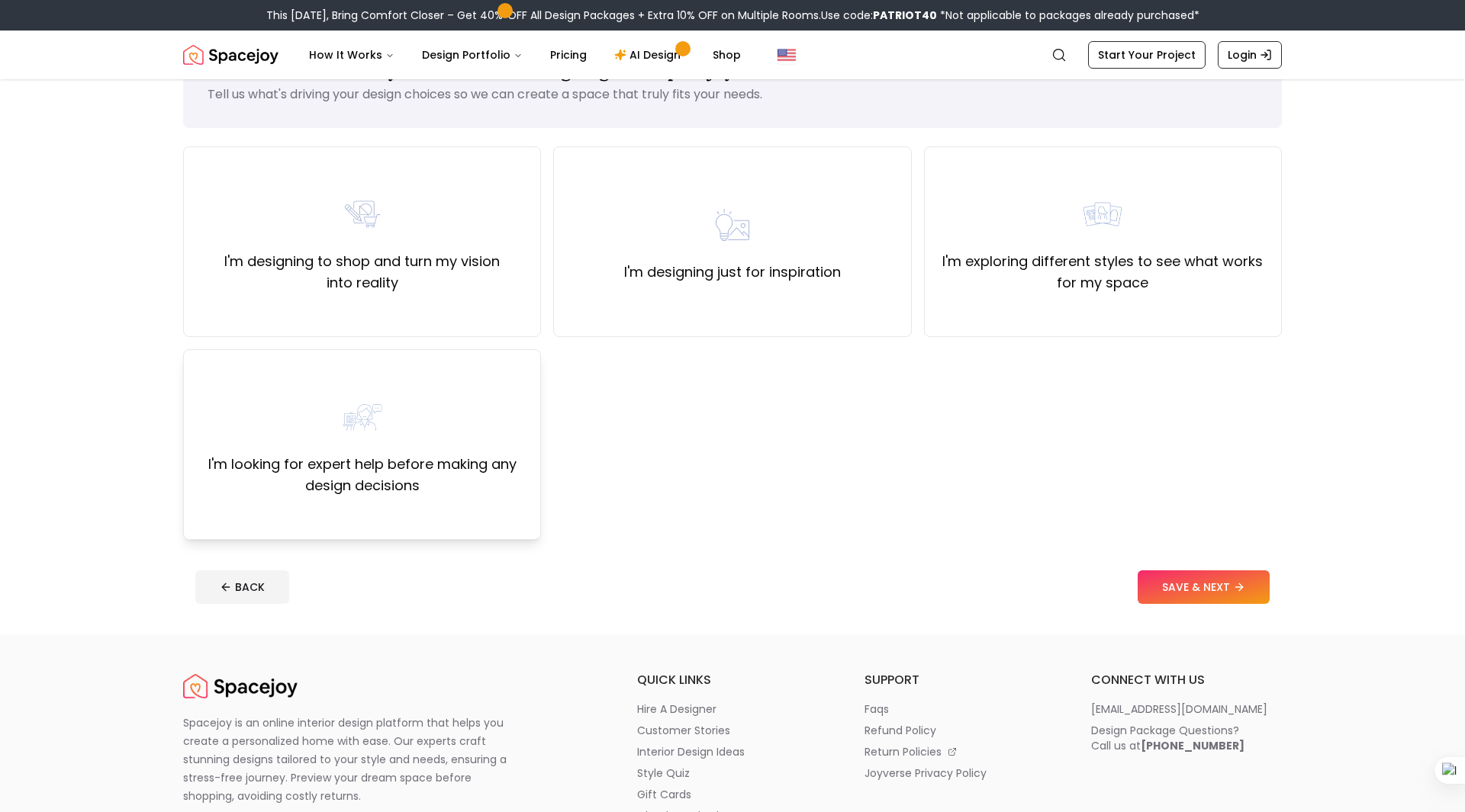
click at [387, 443] on div "I'm looking for expert help before making any design decisions" at bounding box center [362, 444] width 332 height 104
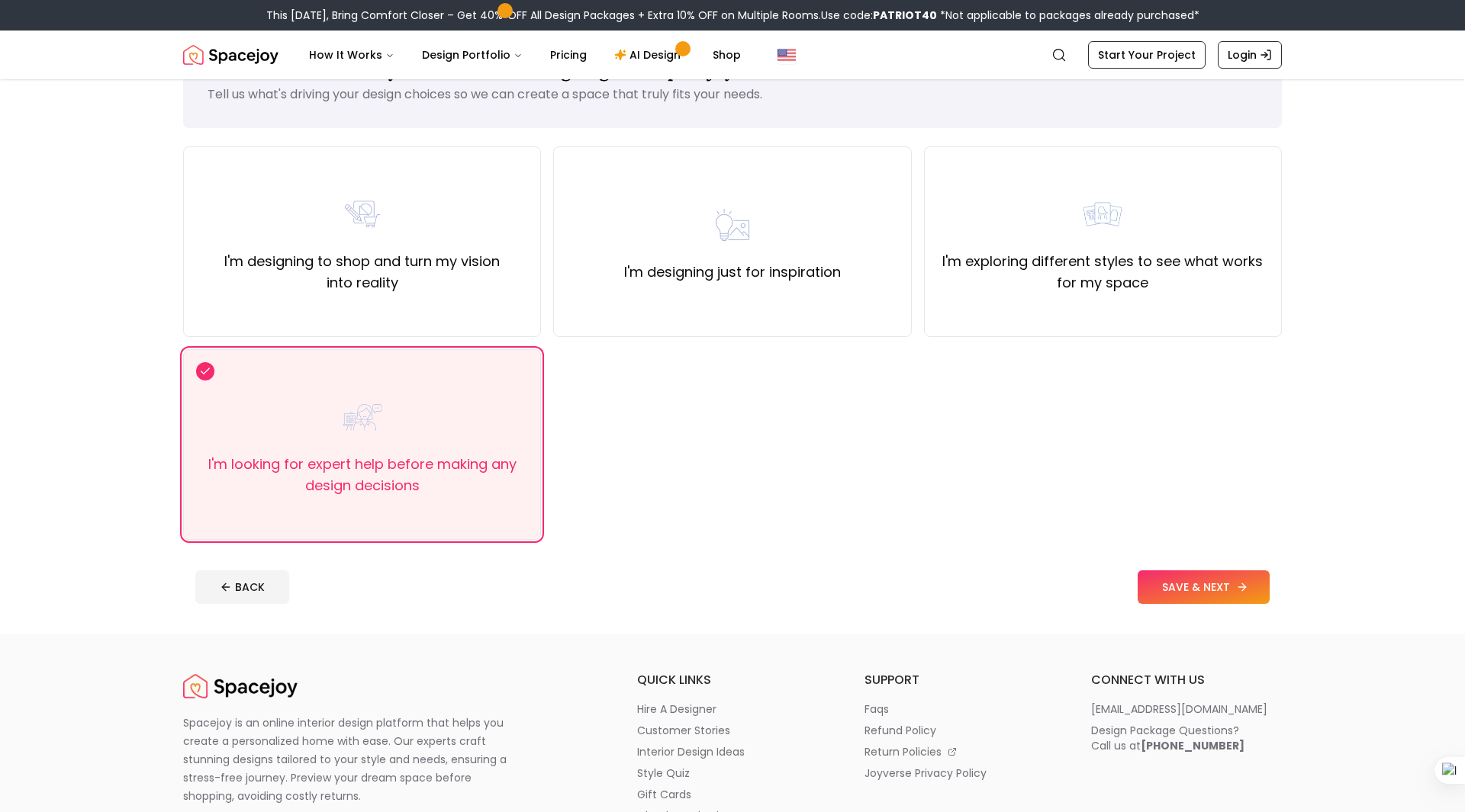
click at [1156, 587] on button "SAVE & NEXT" at bounding box center [1204, 587] width 132 height 34
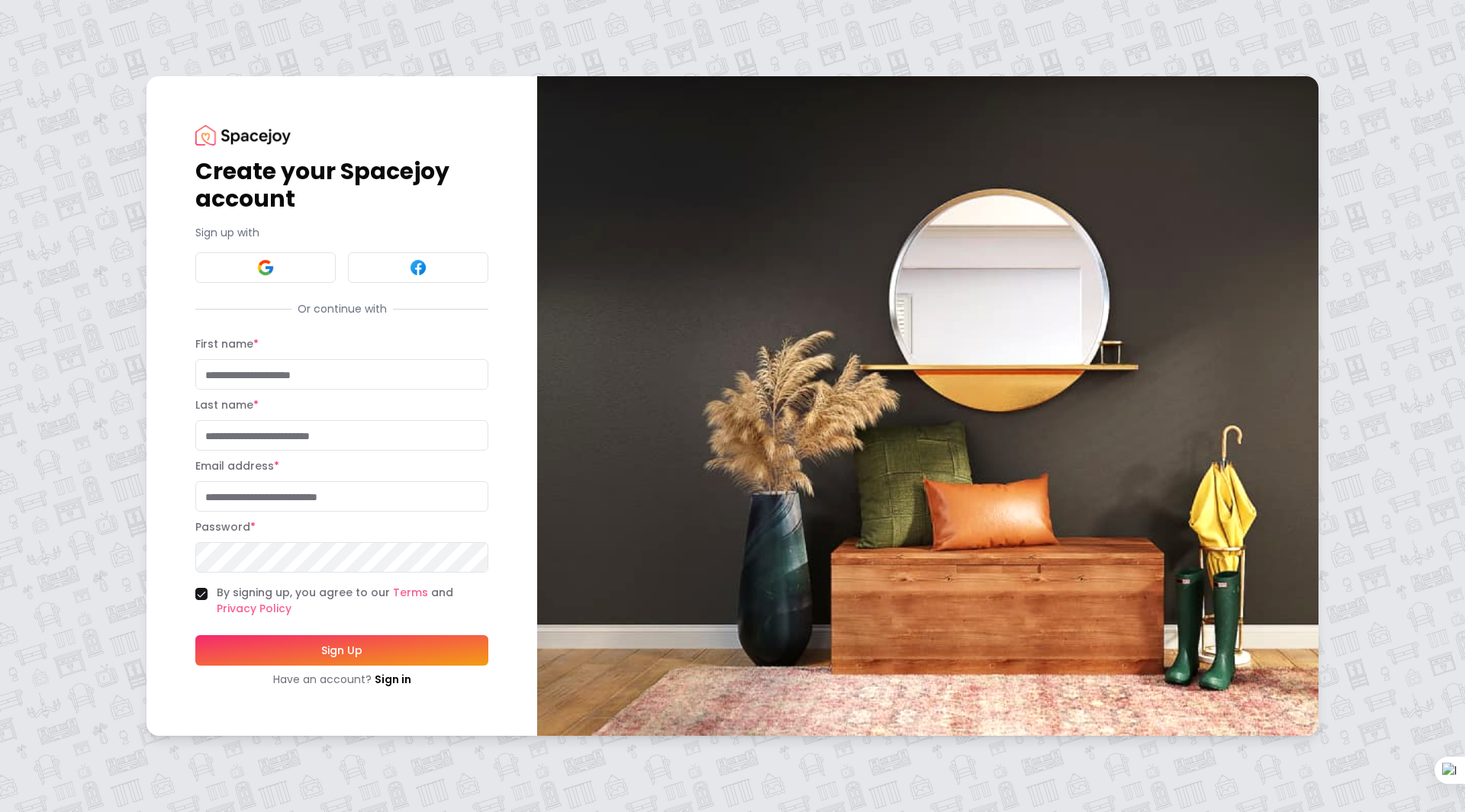
click at [1156, 587] on img at bounding box center [928, 406] width 781 height 659
